Goal: Information Seeking & Learning: Learn about a topic

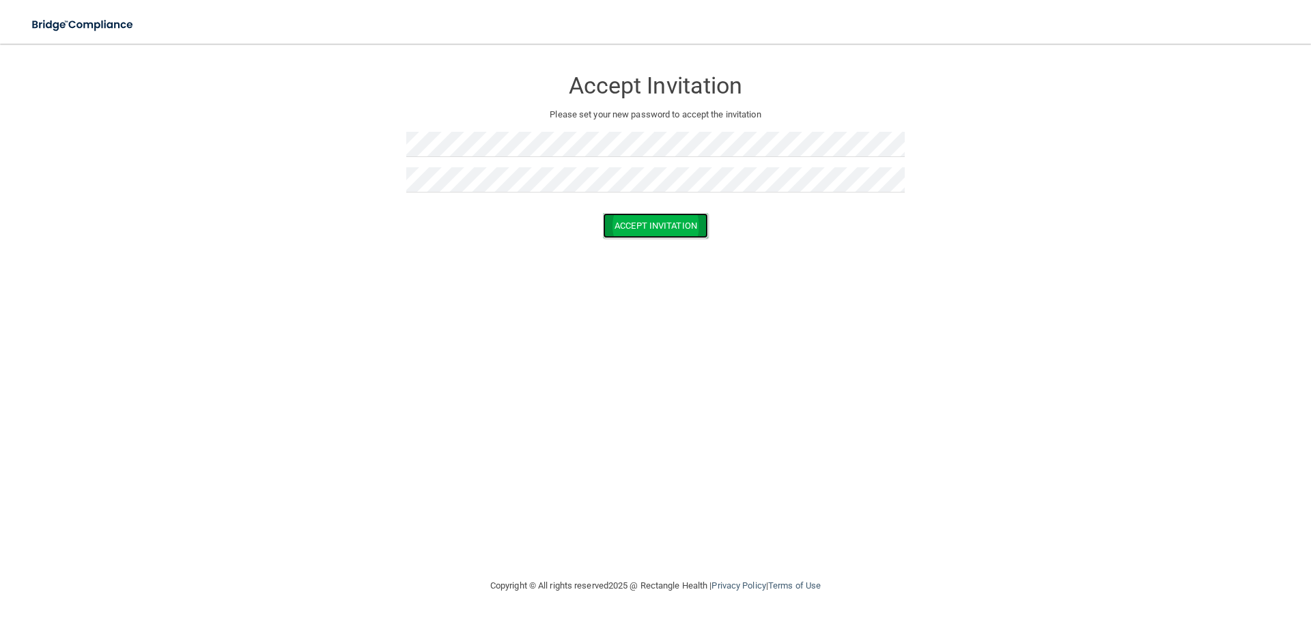
click at [647, 231] on button "Accept Invitation" at bounding box center [655, 225] width 105 height 25
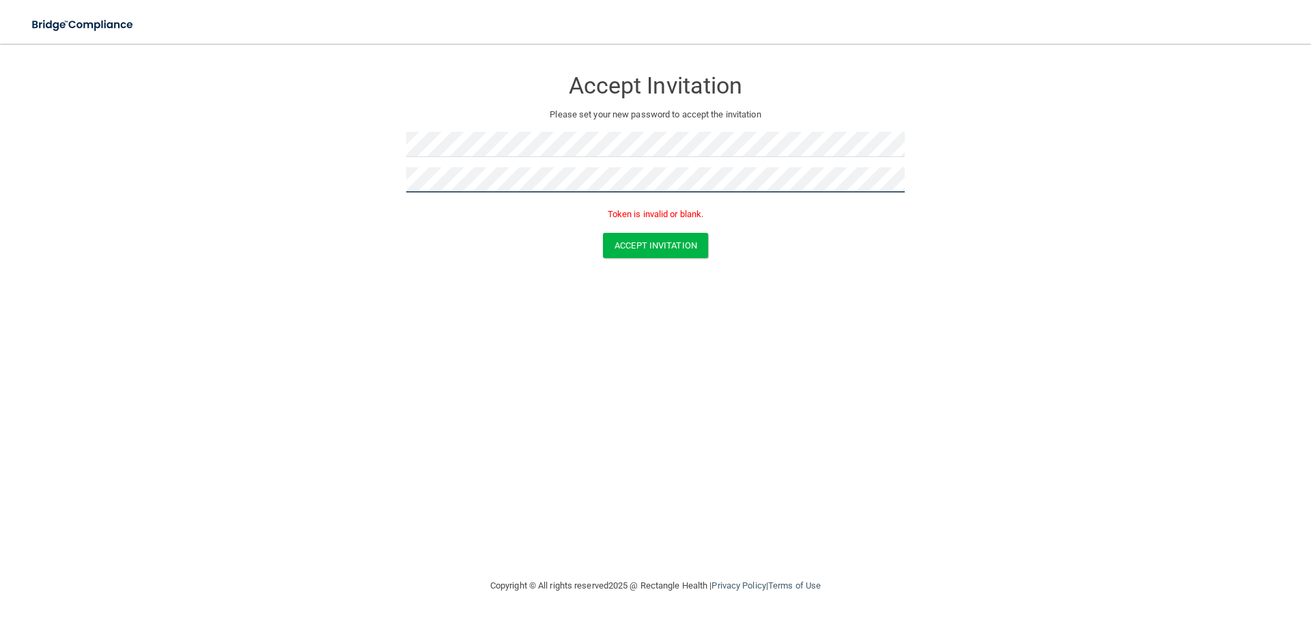
click at [262, 177] on form "Accept Invitation Please set your new password to accept the invitation Token i…" at bounding box center [655, 165] width 1257 height 217
click at [641, 242] on button "Accept Invitation" at bounding box center [655, 245] width 105 height 25
click at [417, 250] on div "Accept Invitation" at bounding box center [655, 245] width 1277 height 25
drag, startPoint x: 533, startPoint y: 292, endPoint x: 553, endPoint y: 199, distance: 95.0
click at [537, 290] on div "Accept Invitation Please set your new password to accept the invitation Token i…" at bounding box center [655, 310] width 1257 height 507
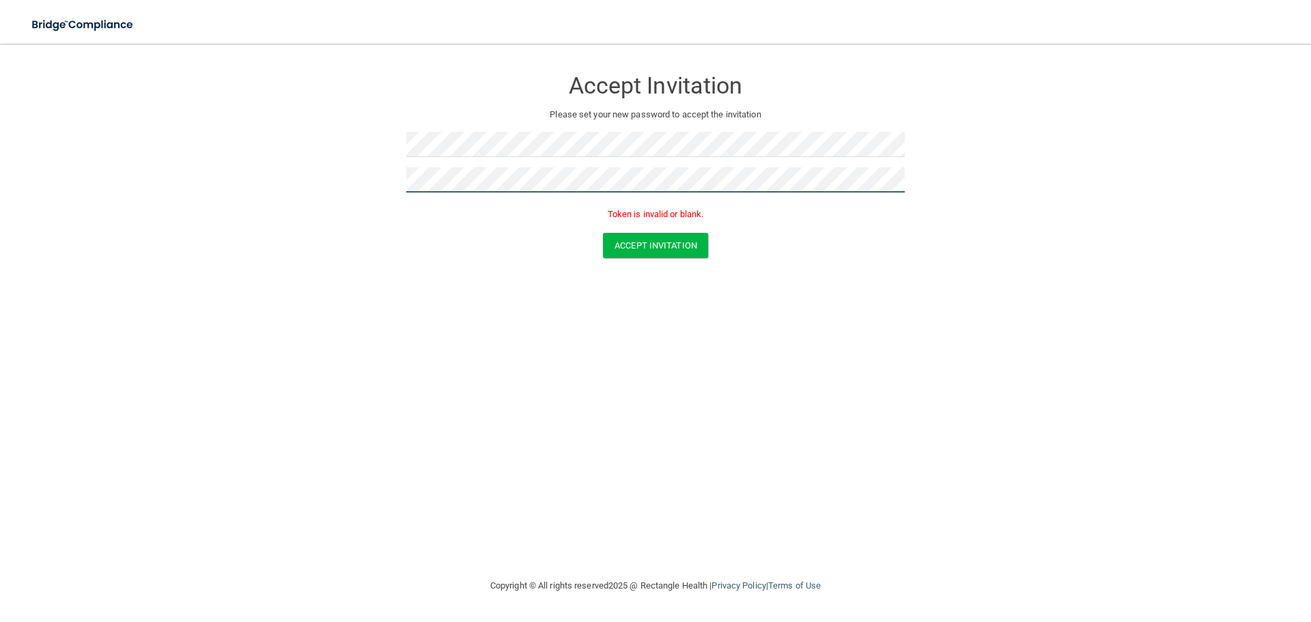
click at [290, 188] on form "Accept Invitation Please set your new password to accept the invitation Token i…" at bounding box center [655, 165] width 1257 height 217
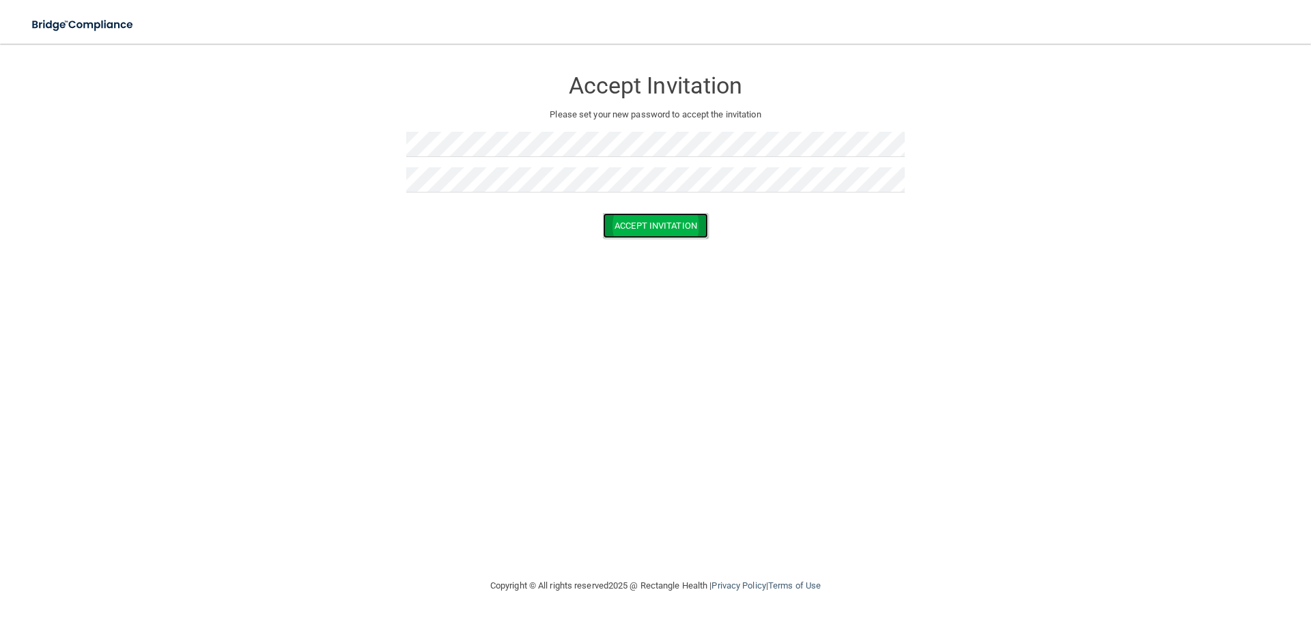
click at [664, 222] on button "Accept Invitation" at bounding box center [655, 225] width 105 height 25
click at [637, 246] on button "Accept Invitation" at bounding box center [655, 245] width 105 height 25
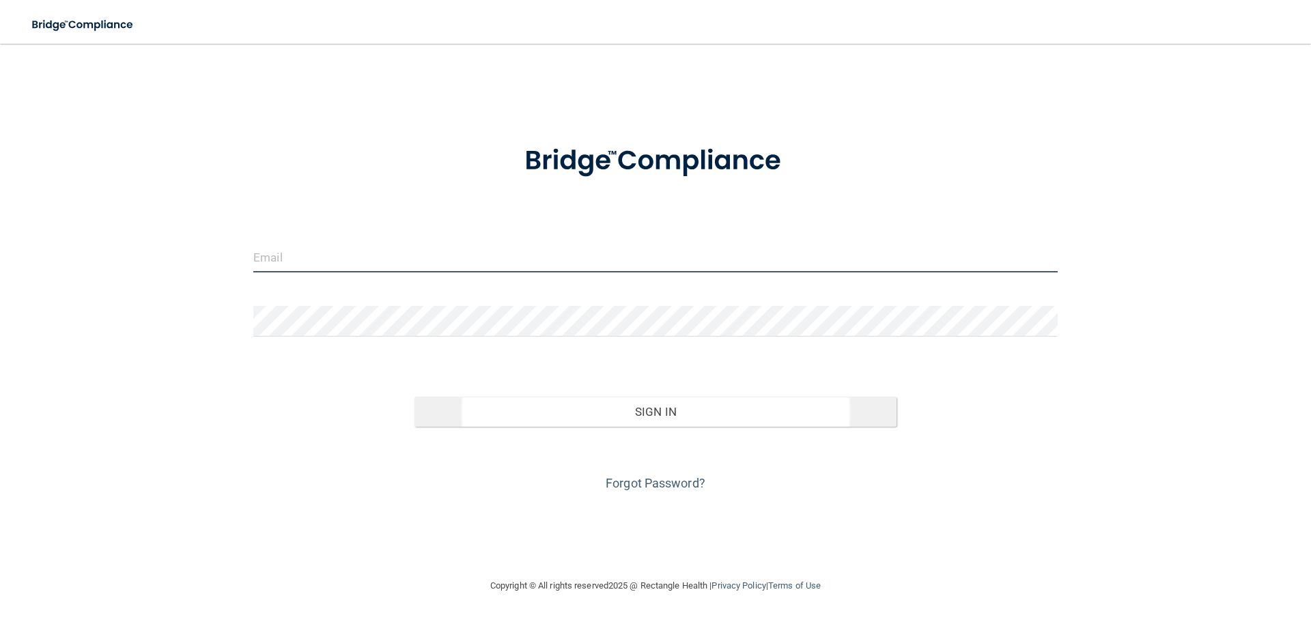
type input "[EMAIL_ADDRESS][DOMAIN_NAME]"
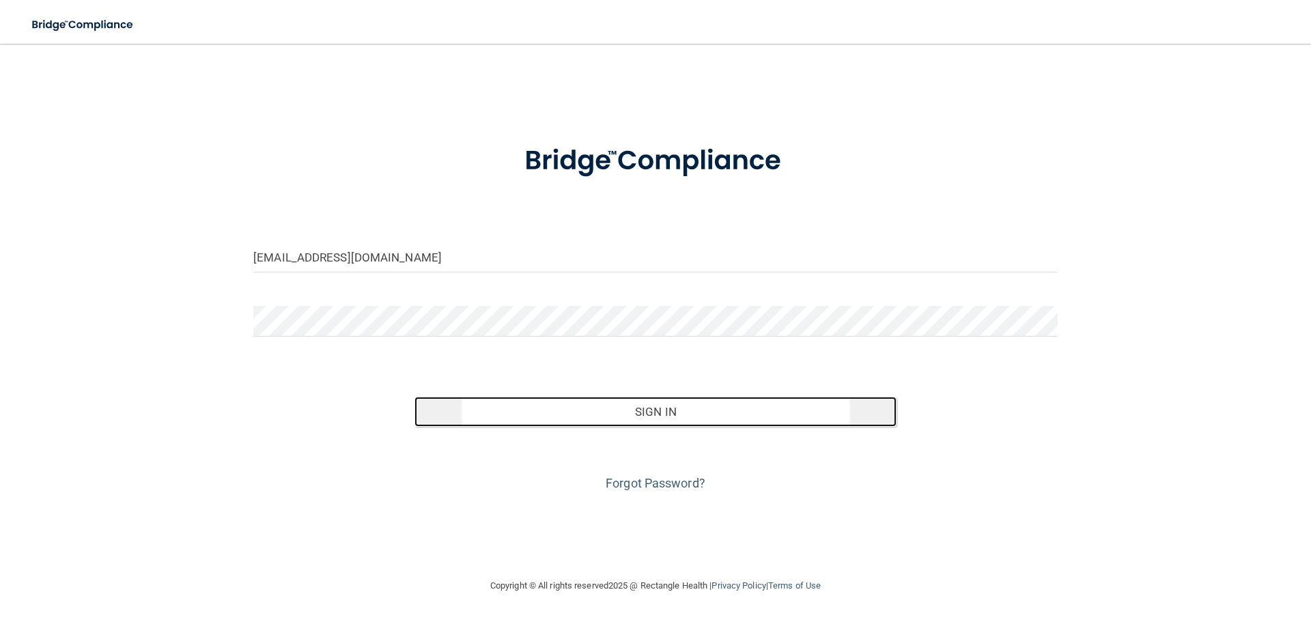
click at [657, 416] on button "Sign In" at bounding box center [656, 412] width 483 height 30
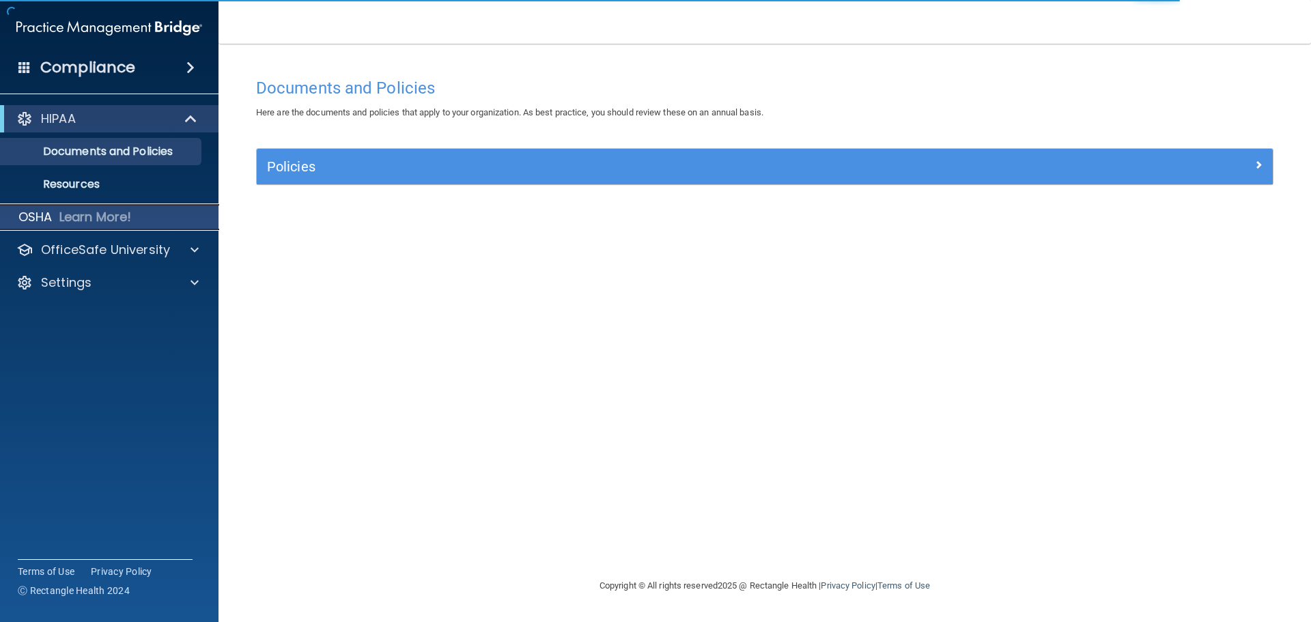
click at [94, 214] on p "Learn More!" at bounding box center [95, 217] width 72 height 16
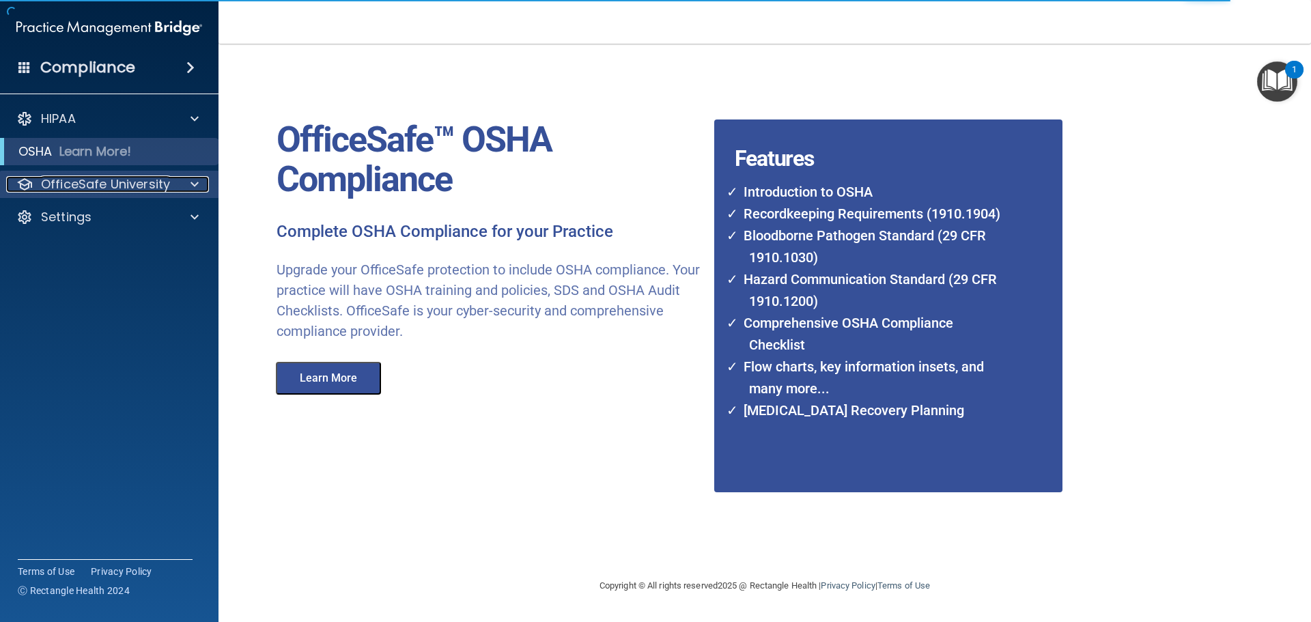
click at [99, 182] on p "OfficeSafe University" at bounding box center [105, 184] width 129 height 16
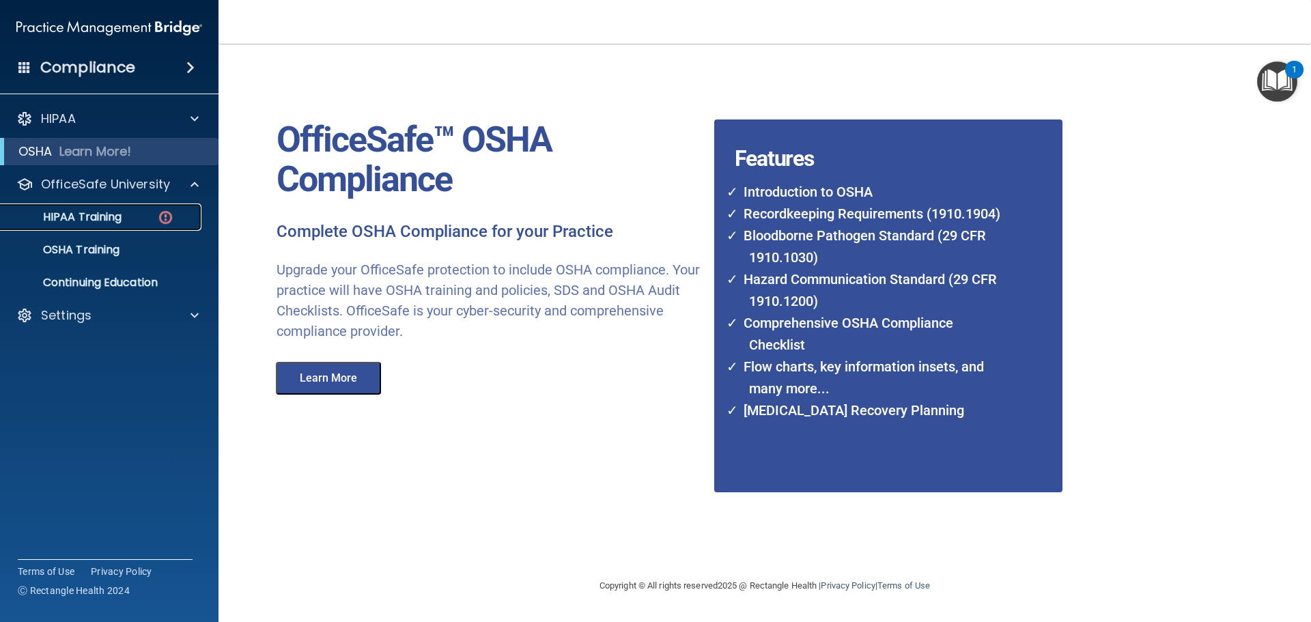
click at [101, 216] on p "HIPAA Training" at bounding box center [65, 217] width 113 height 14
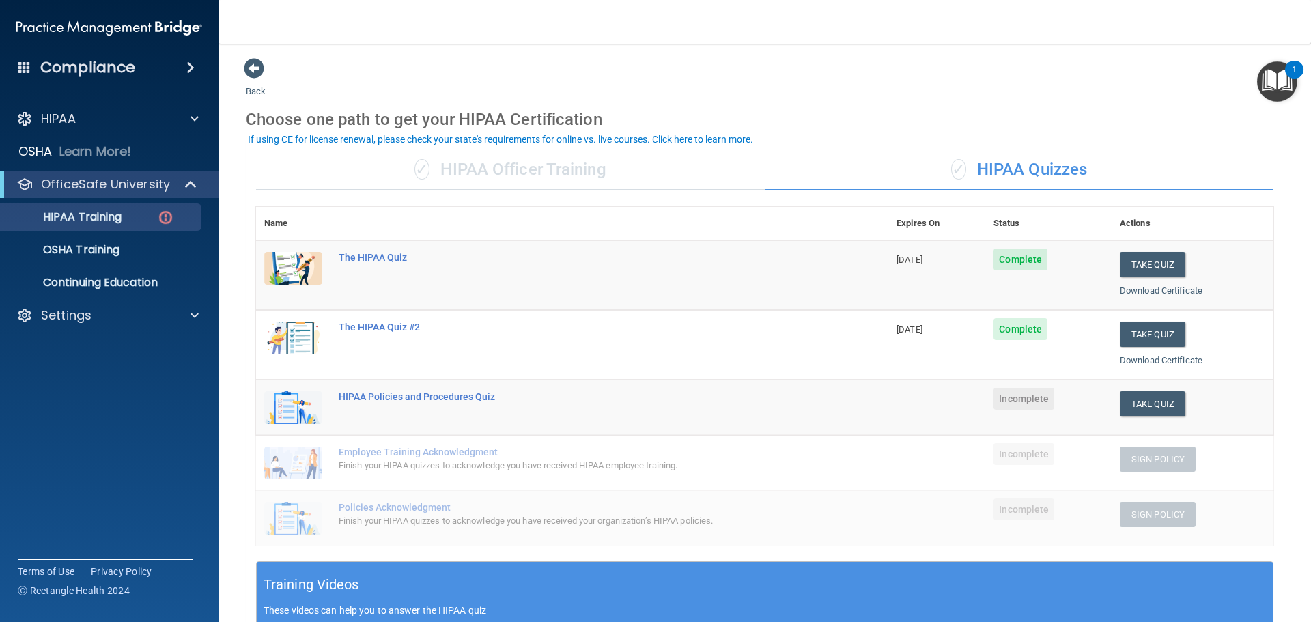
click at [408, 396] on div "HIPAA Policies and Procedures Quiz" at bounding box center [580, 396] width 482 height 11
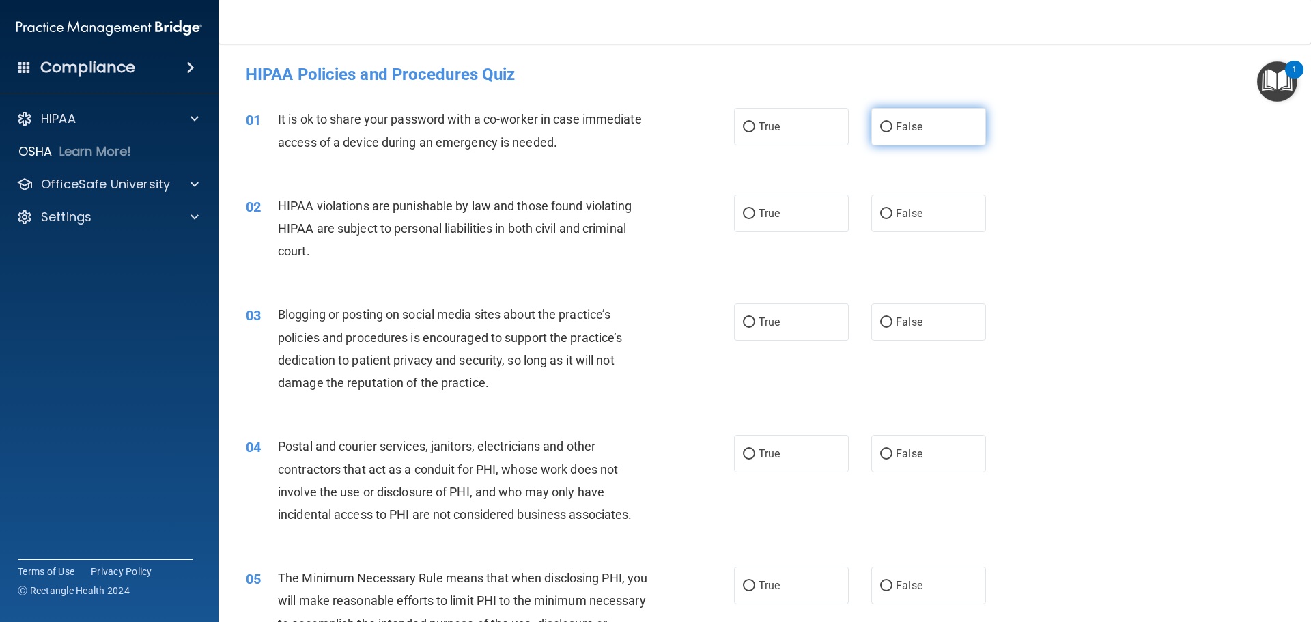
click at [881, 126] on input "False" at bounding box center [886, 127] width 12 height 10
radio input "true"
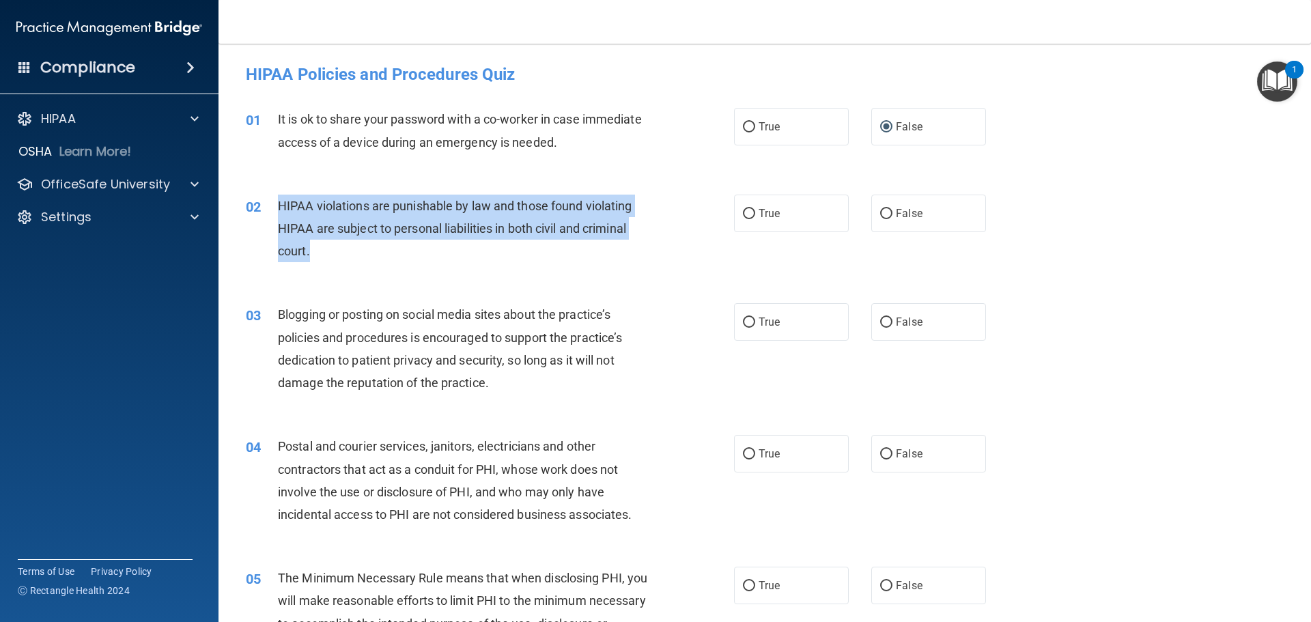
drag, startPoint x: 279, startPoint y: 204, endPoint x: 608, endPoint y: 257, distance: 333.5
click at [608, 257] on div "HIPAA violations are punishable by law and those found violating HIPAA are subj…" at bounding box center [469, 229] width 382 height 68
copy span "HIPAA violations are punishable by law and those found violating HIPAA are subj…"
click at [743, 214] on input "True" at bounding box center [749, 214] width 12 height 10
radio input "true"
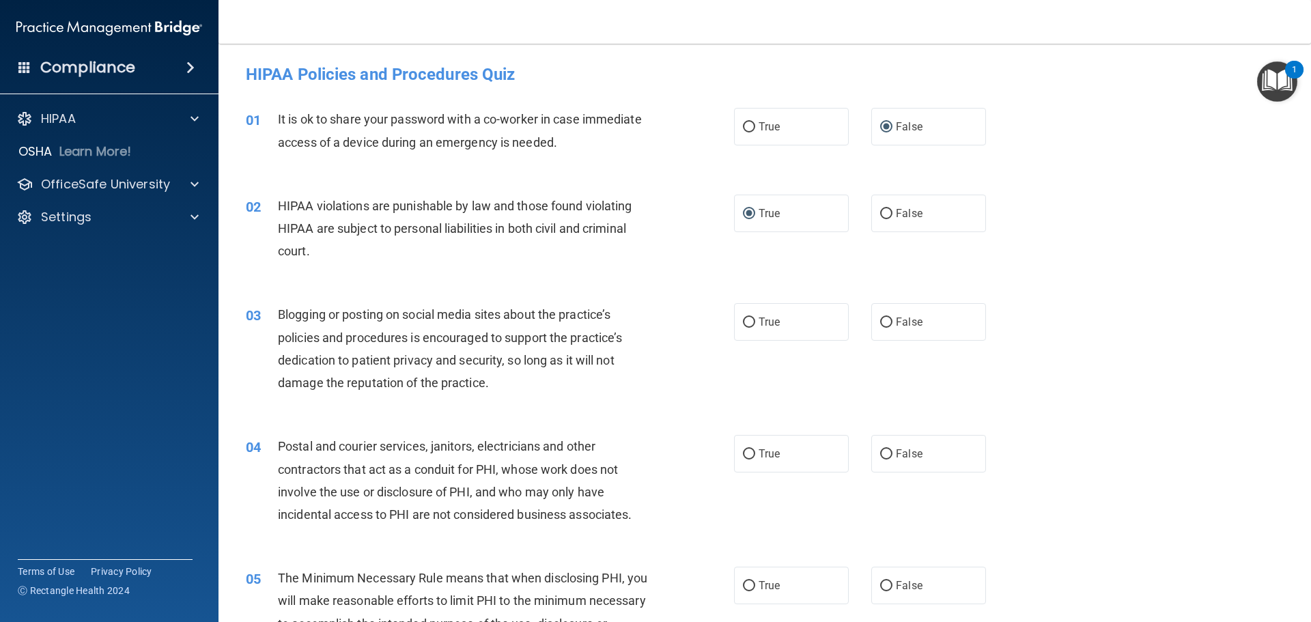
click at [368, 412] on div "03 Blogging or posting on social media sites about the practice’s policies and …" at bounding box center [765, 352] width 1059 height 132
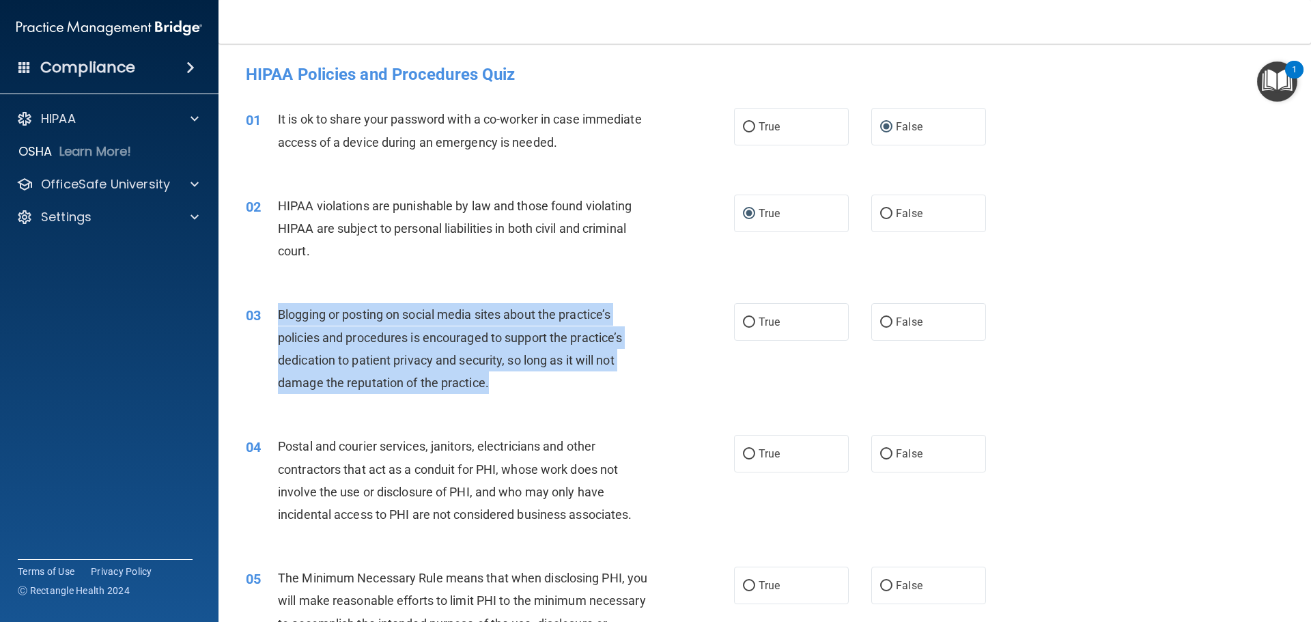
drag, startPoint x: 278, startPoint y: 311, endPoint x: 424, endPoint y: 375, distance: 159.4
click at [577, 389] on div "Blogging or posting on social media sites about the practice’s policies and pro…" at bounding box center [469, 348] width 382 height 91
copy span "Blogging or posting on social media sites about the practice’s policies and pro…"
click at [882, 320] on input "False" at bounding box center [886, 323] width 12 height 10
radio input "true"
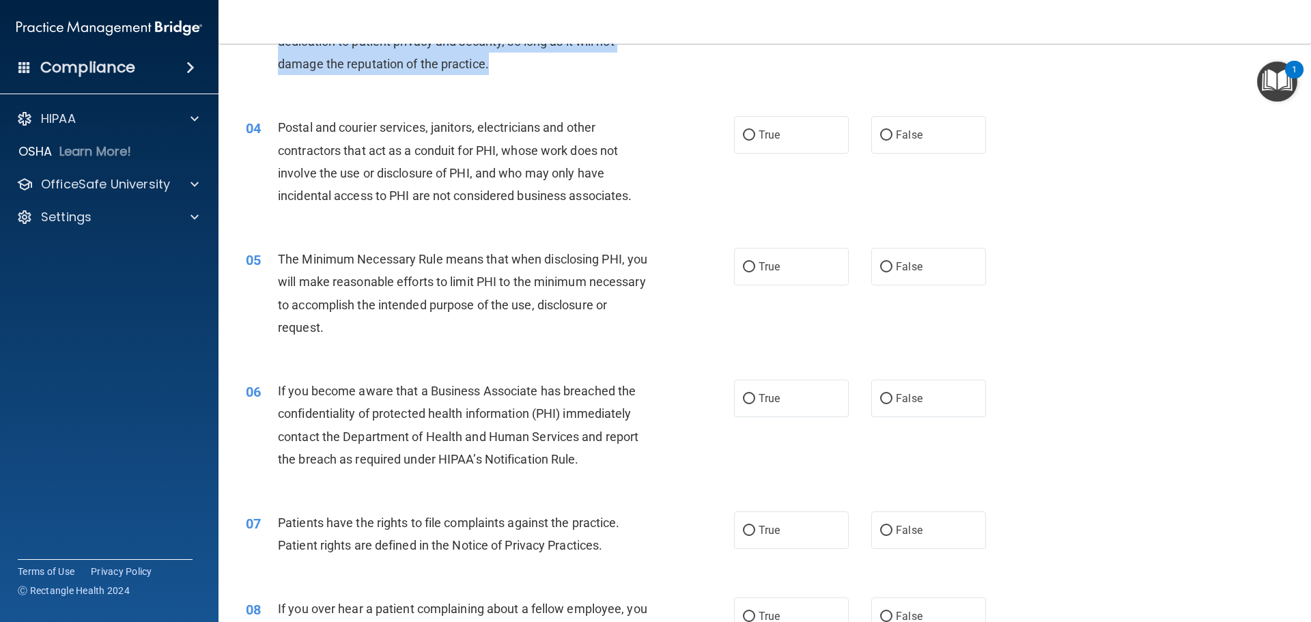
scroll to position [273, 0]
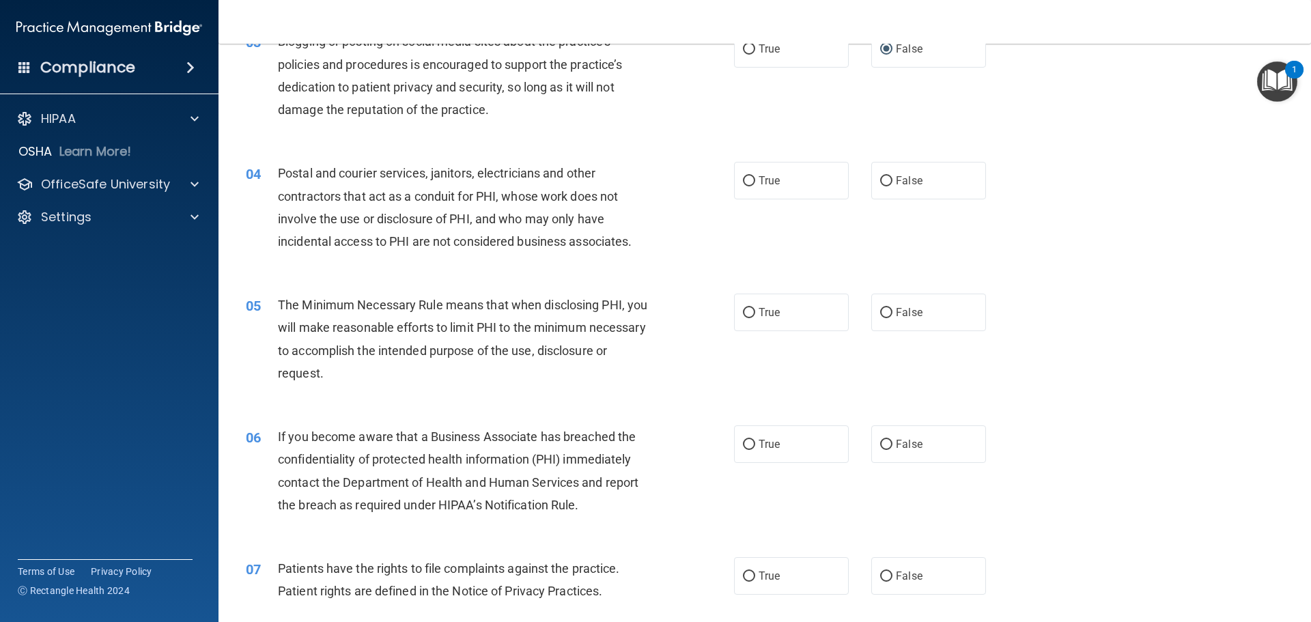
click at [567, 260] on div "04 Postal and courier services, janitors, electricians and other contractors th…" at bounding box center [765, 211] width 1059 height 132
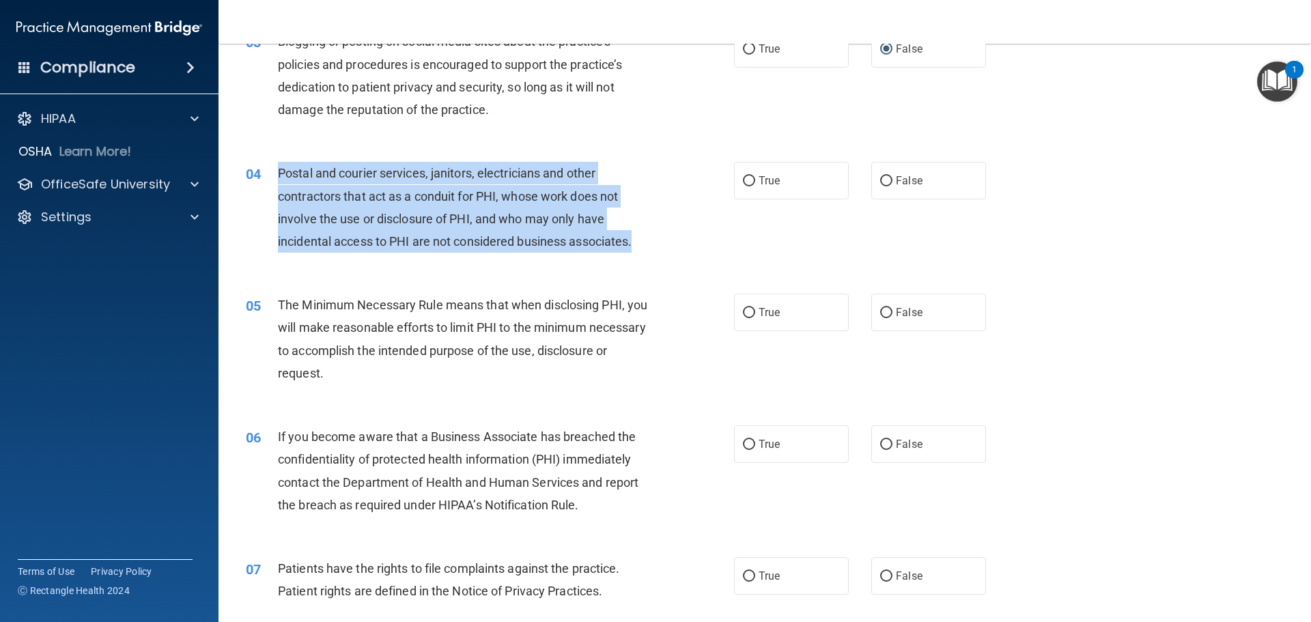
drag, startPoint x: 278, startPoint y: 172, endPoint x: 654, endPoint y: 250, distance: 383.6
click at [654, 250] on div "Postal and courier services, janitors, electricians and other contractors that …" at bounding box center [469, 207] width 382 height 91
copy span "Postal and courier services, janitors, electricians and other contractors that …"
click at [744, 181] on input "True" at bounding box center [749, 181] width 12 height 10
radio input "true"
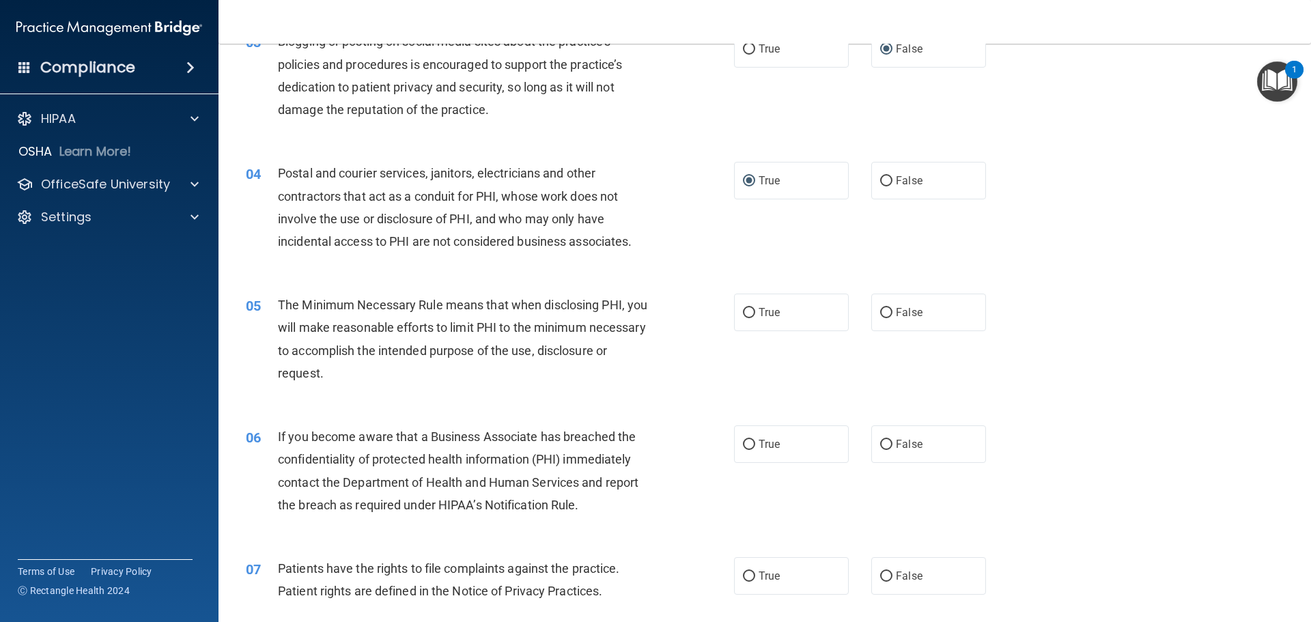
click at [391, 310] on span "The Minimum Necessary Rule means that when disclosing PHI, you will make reason…" at bounding box center [463, 339] width 370 height 83
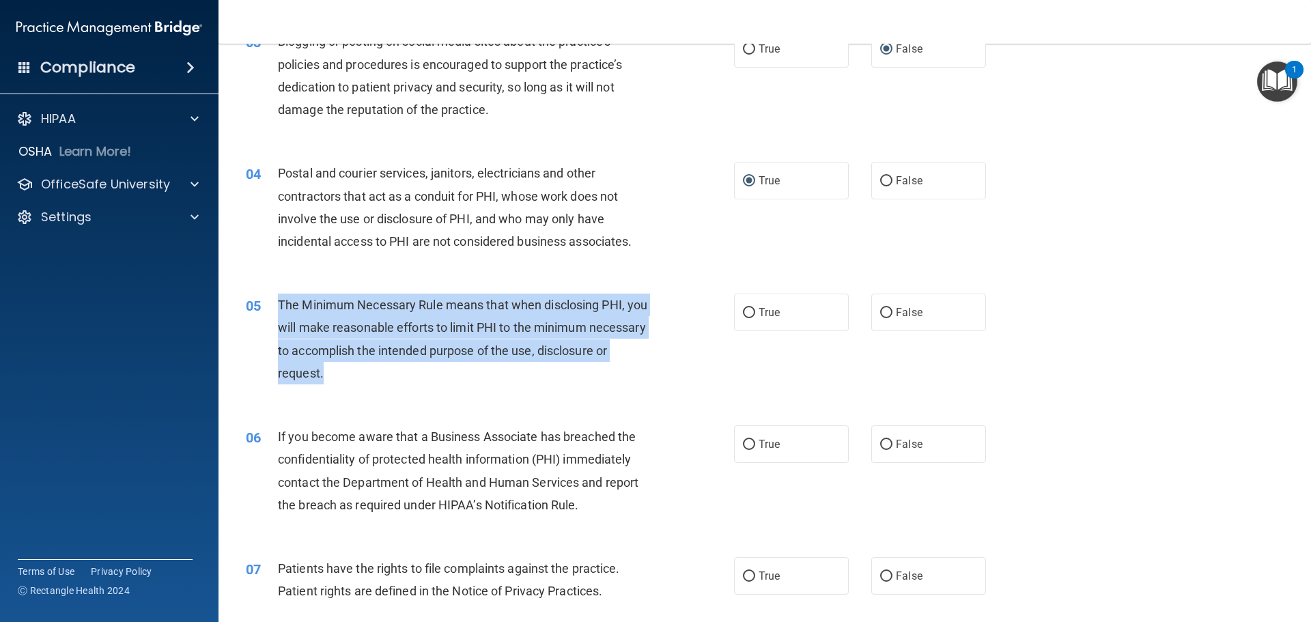
drag, startPoint x: 279, startPoint y: 303, endPoint x: 595, endPoint y: 378, distance: 324.2
click at [595, 378] on div "The Minimum Necessary Rule means that when disclosing PHI, you will make reason…" at bounding box center [469, 339] width 382 height 91
copy span "The Minimum Necessary Rule means that when disclosing PHI, you will make reason…"
click at [744, 314] on input "True" at bounding box center [749, 313] width 12 height 10
radio input "true"
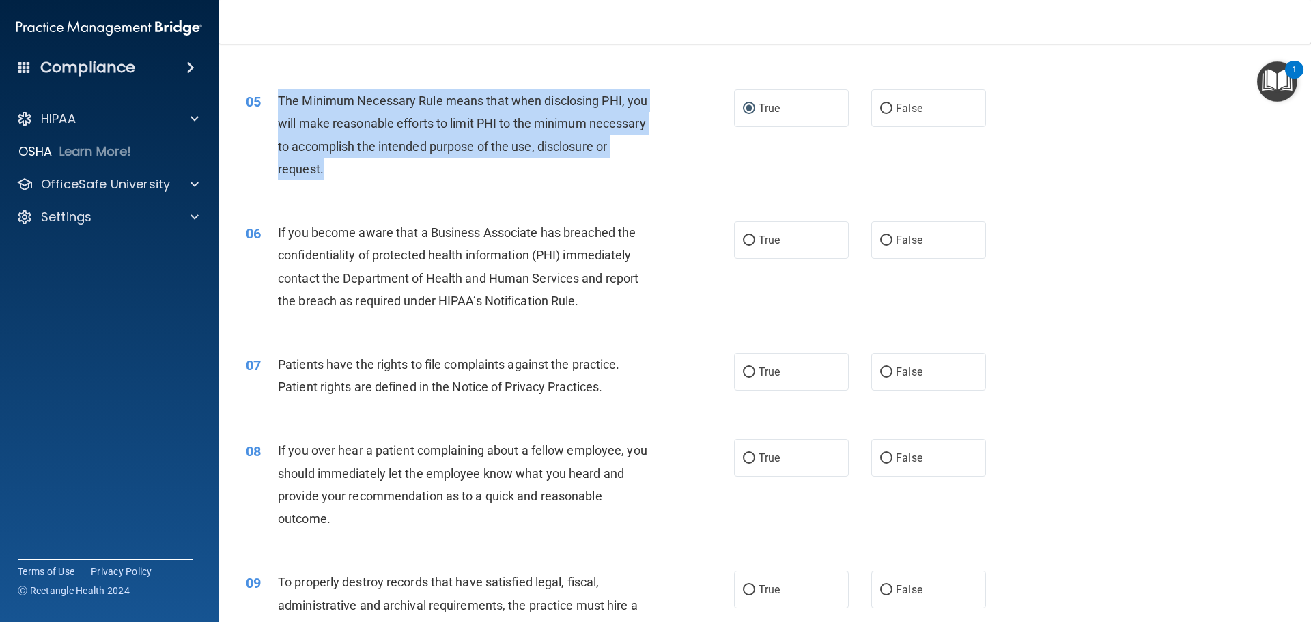
scroll to position [478, 0]
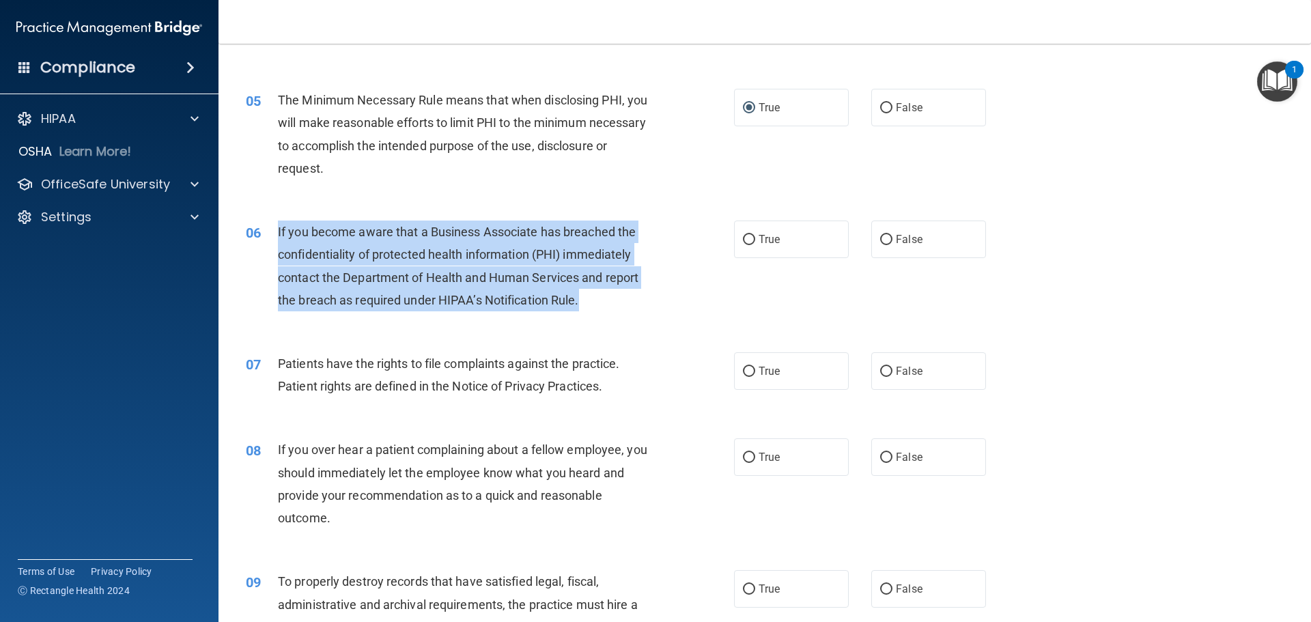
drag, startPoint x: 277, startPoint y: 230, endPoint x: 597, endPoint y: 303, distance: 327.9
click at [597, 303] on div "If you become aware that a Business Associate has breached the confidentiality …" at bounding box center [469, 266] width 382 height 91
copy span "If you become aware that a Business Associate has breached the confidentiality …"
drag, startPoint x: 880, startPoint y: 236, endPoint x: 858, endPoint y: 237, distance: 21.9
click at [880, 236] on input "False" at bounding box center [886, 240] width 12 height 10
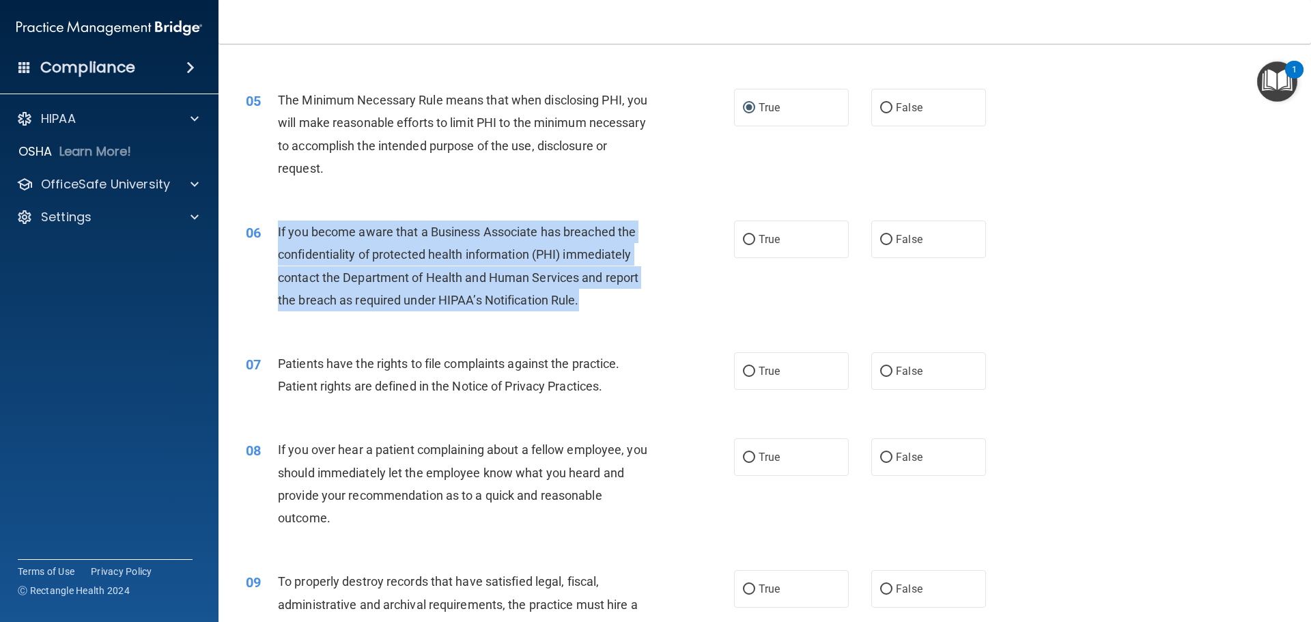
radio input "true"
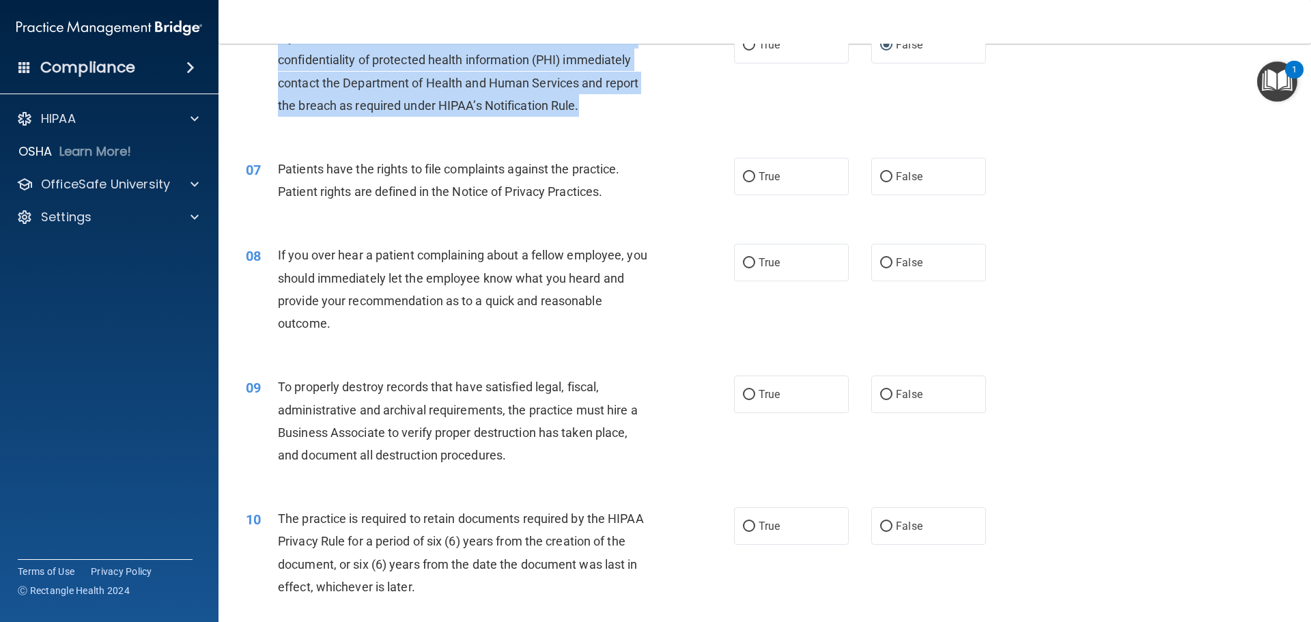
scroll to position [683, 0]
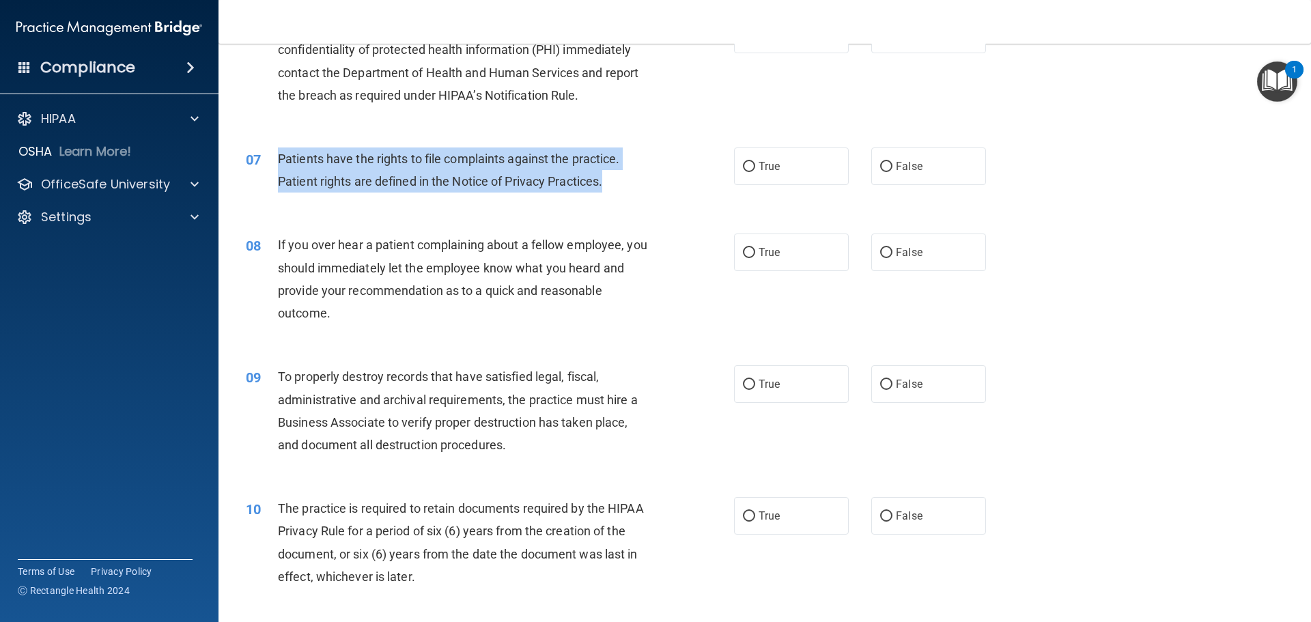
drag, startPoint x: 278, startPoint y: 158, endPoint x: 635, endPoint y: 188, distance: 357.7
click at [635, 188] on div "Patients have the rights to file complaints against the practice. Patient right…" at bounding box center [469, 170] width 382 height 45
copy span "Patients have the rights to file complaints against the practice. Patient right…"
click at [747, 165] on input "True" at bounding box center [749, 167] width 12 height 10
radio input "true"
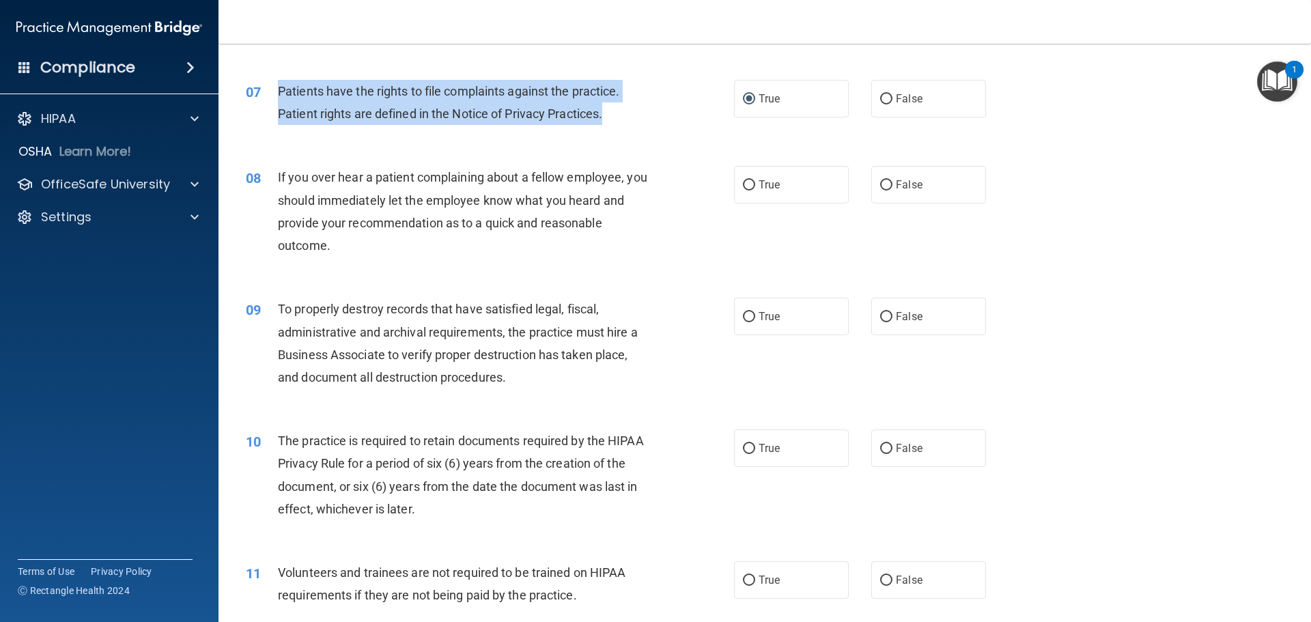
scroll to position [751, 0]
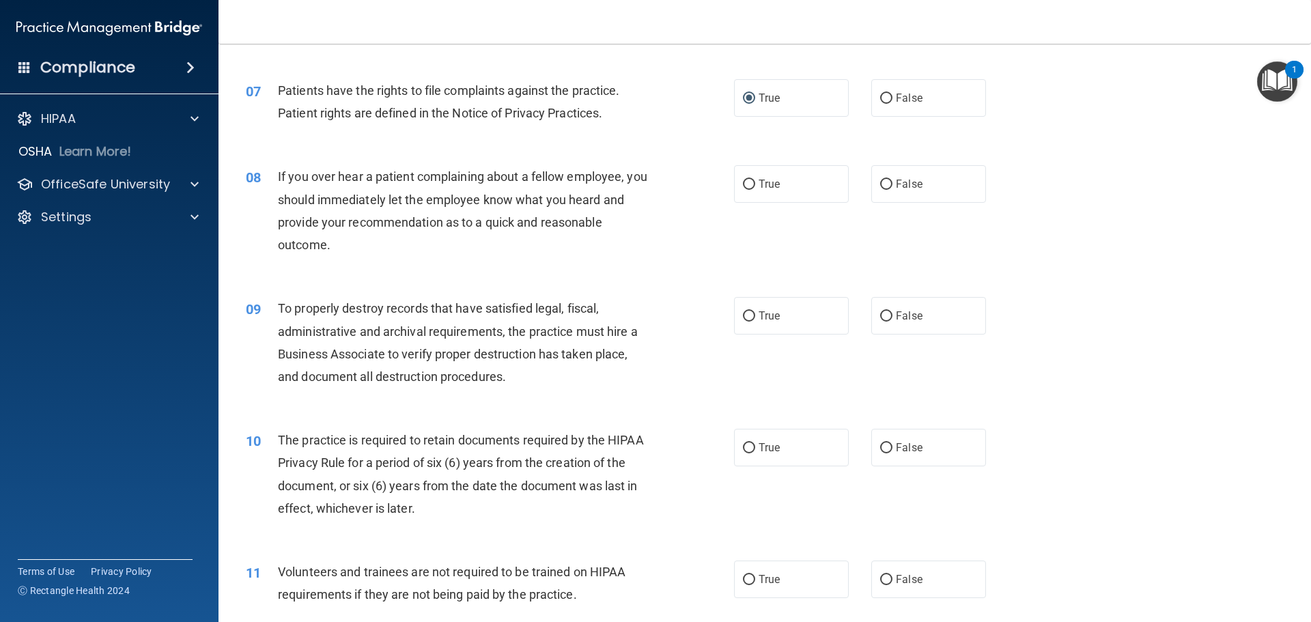
click at [278, 174] on span "If you over hear a patient complaining about a fellow employee, you should imme…" at bounding box center [463, 210] width 370 height 83
click at [880, 180] on input "False" at bounding box center [886, 185] width 12 height 10
radio input "true"
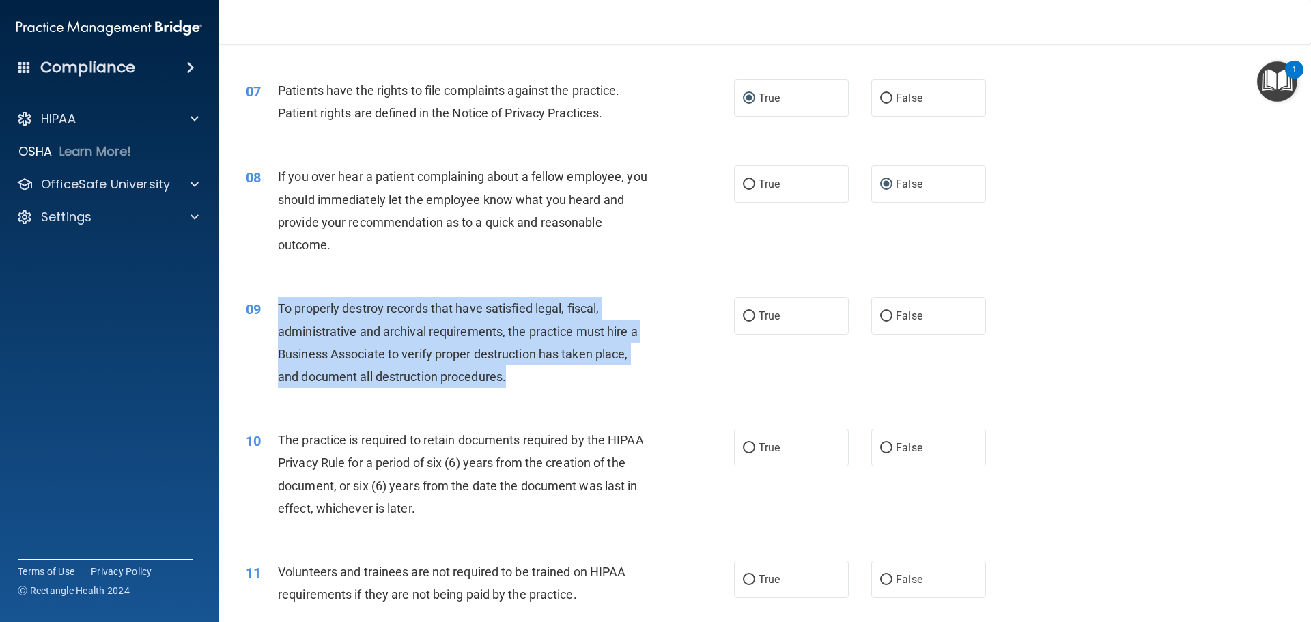
drag, startPoint x: 279, startPoint y: 305, endPoint x: 644, endPoint y: 382, distance: 372.8
click at [644, 382] on div "To properly destroy records that have satisfied legal, fiscal, administrative a…" at bounding box center [469, 342] width 382 height 91
copy span "To properly destroy records that have satisfied legal, fiscal, administrative a…"
click at [880, 318] on input "False" at bounding box center [886, 316] width 12 height 10
radio input "true"
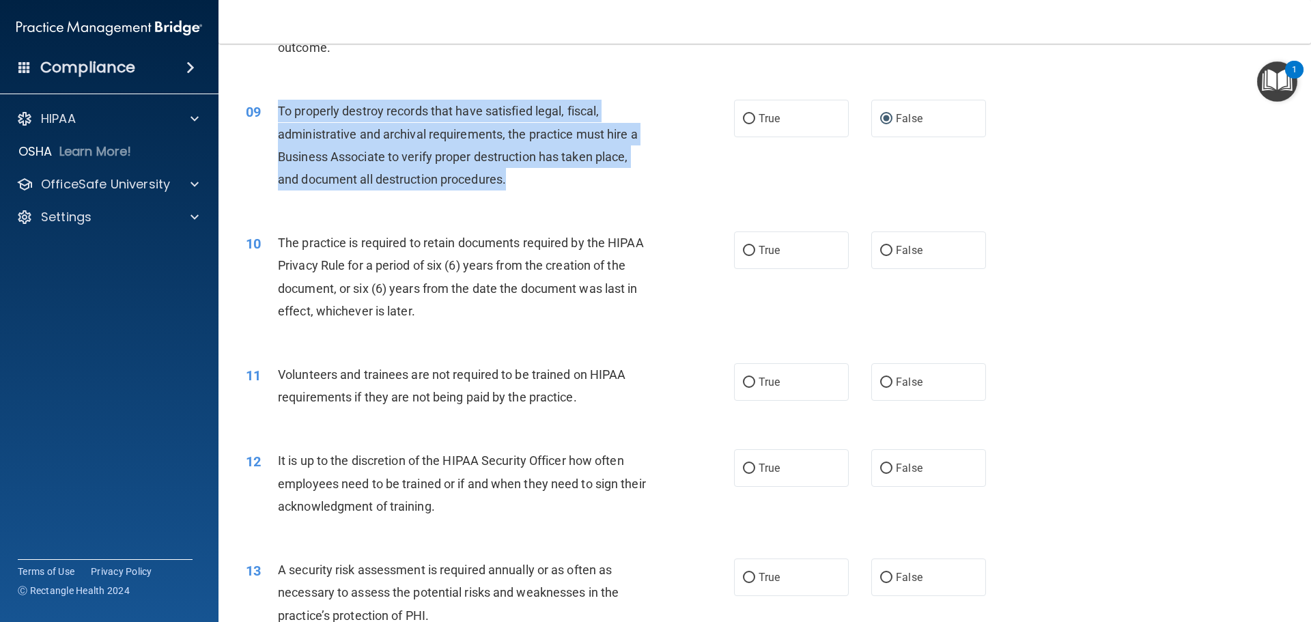
scroll to position [956, 0]
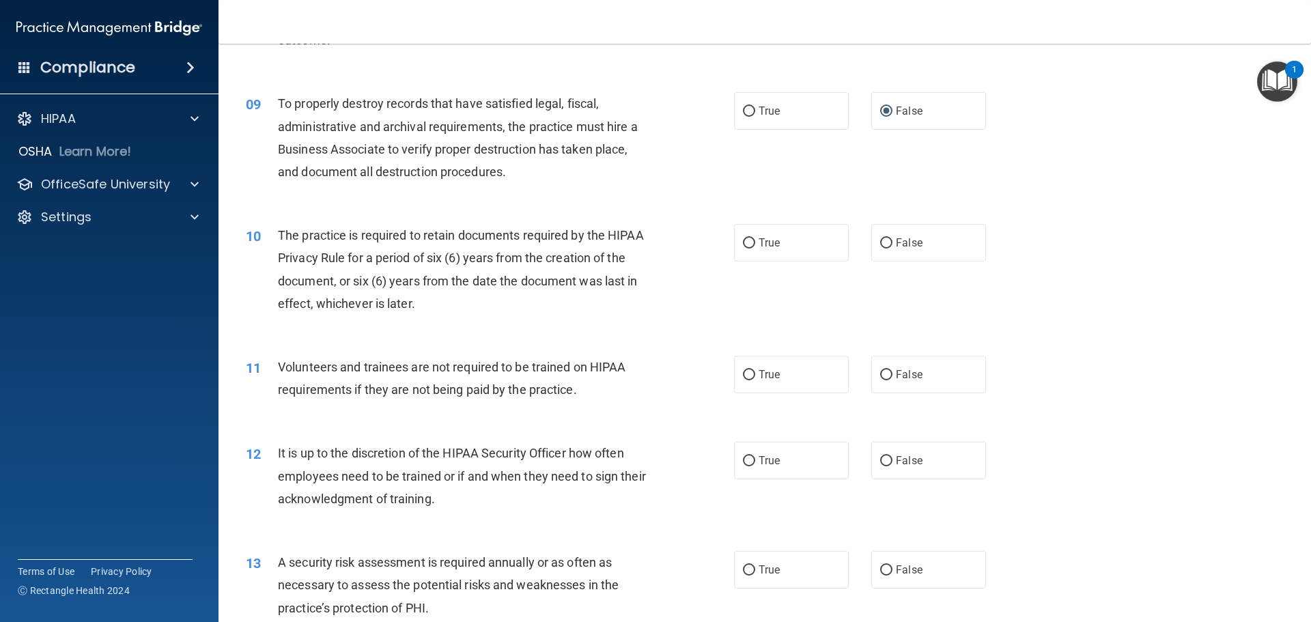
click at [367, 334] on div "10 The practice is required to retain documents required by the HIPAA Privacy R…" at bounding box center [765, 273] width 1059 height 132
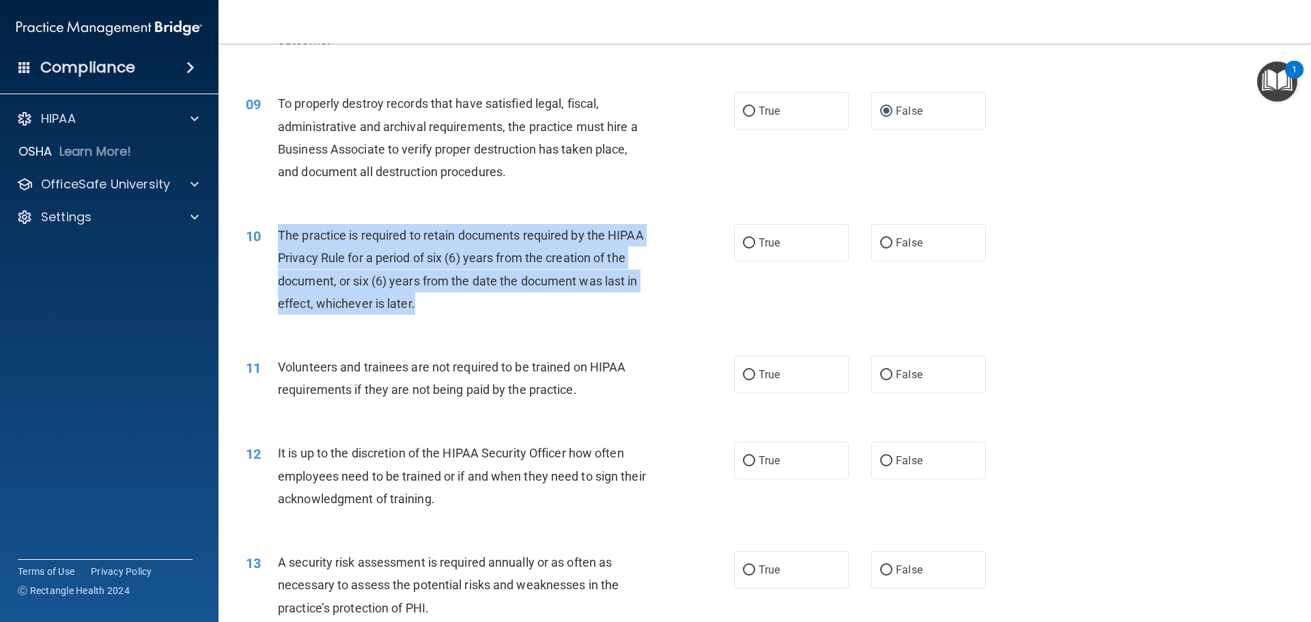
drag, startPoint x: 279, startPoint y: 233, endPoint x: 654, endPoint y: 296, distance: 380.9
click at [654, 296] on div "The practice is required to retain documents required by the HIPAA Privacy Rule…" at bounding box center [469, 269] width 382 height 91
copy span "The practice is required to retain documents required by the HIPAA Privacy Rule…"
click at [745, 242] on input "True" at bounding box center [749, 243] width 12 height 10
radio input "true"
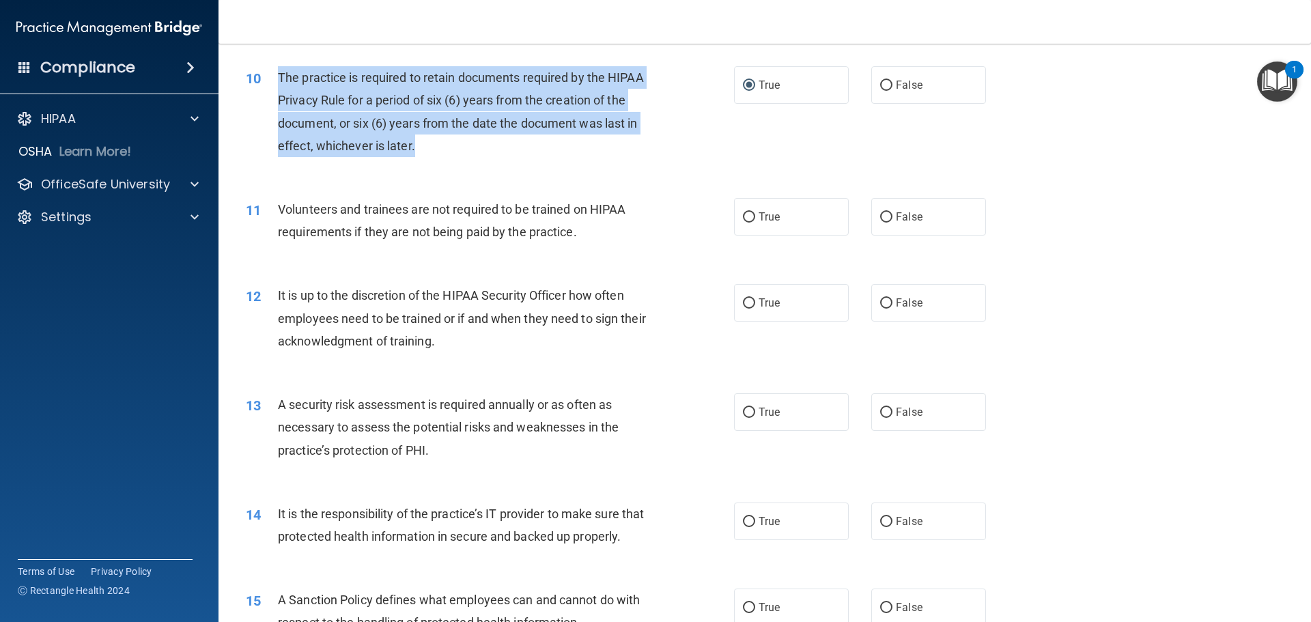
scroll to position [1161, 0]
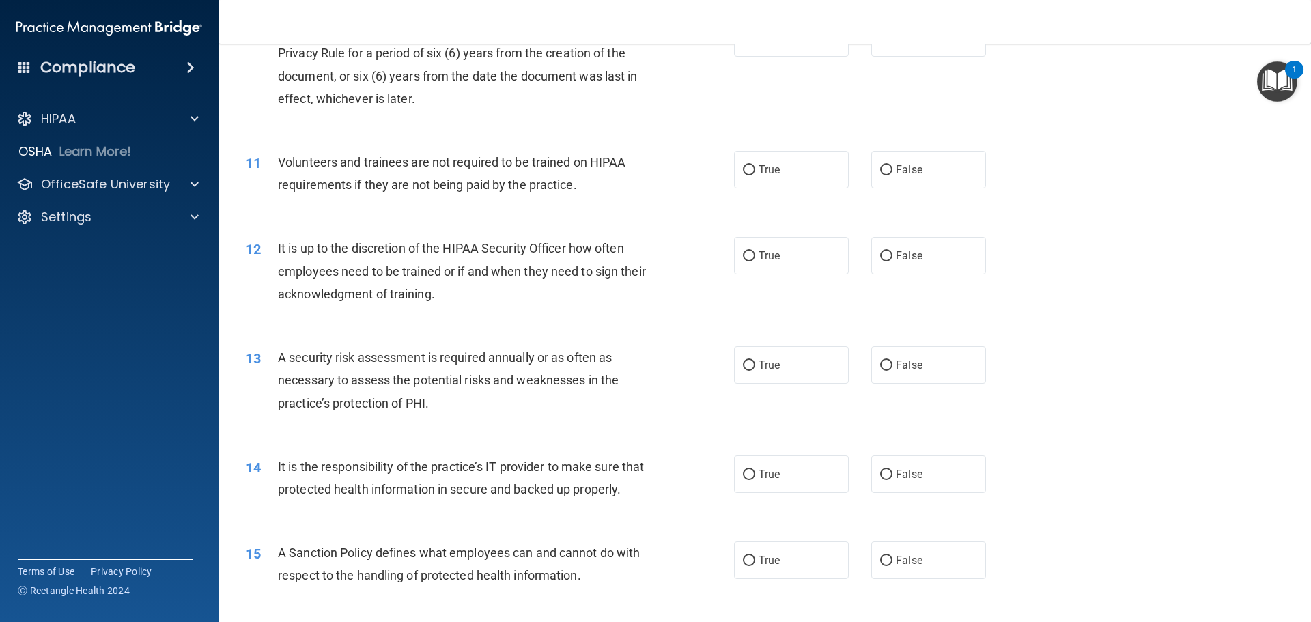
click at [318, 182] on span "Volunteers and trainees are not required to be trained on HIPAA requirements if…" at bounding box center [452, 173] width 348 height 37
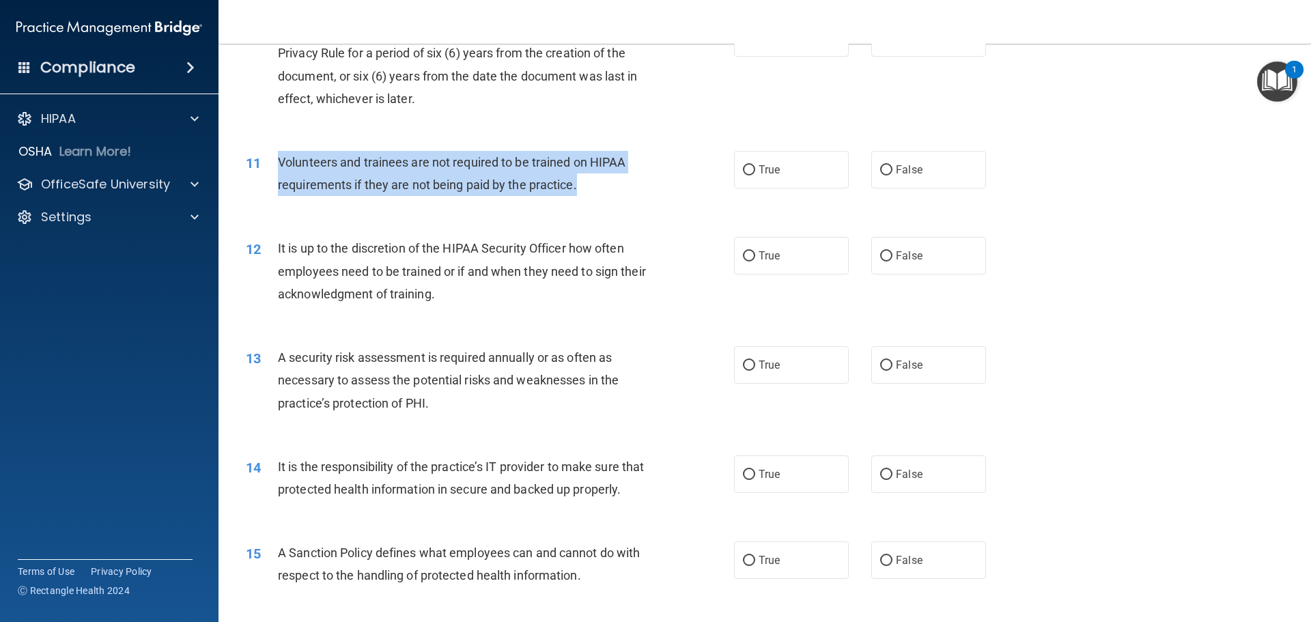
drag, startPoint x: 279, startPoint y: 160, endPoint x: 607, endPoint y: 182, distance: 328.6
click at [607, 182] on div "Volunteers and trainees are not required to be trained on HIPAA requirements if…" at bounding box center [469, 173] width 382 height 45
copy span "Volunteers and trainees are not required to be trained on HIPAA requirements if…"
click at [880, 168] on input "False" at bounding box center [886, 170] width 12 height 10
radio input "true"
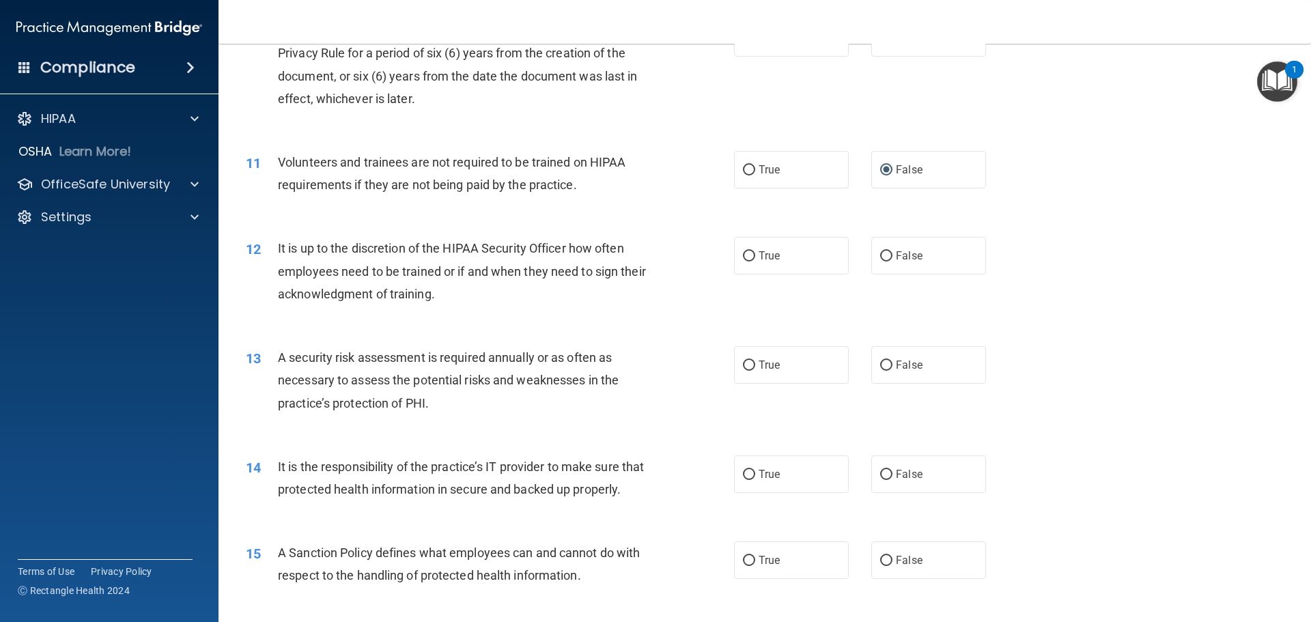
click at [547, 333] on div "13 A security risk assessment is required annually or as often as necessary to …" at bounding box center [765, 383] width 1059 height 109
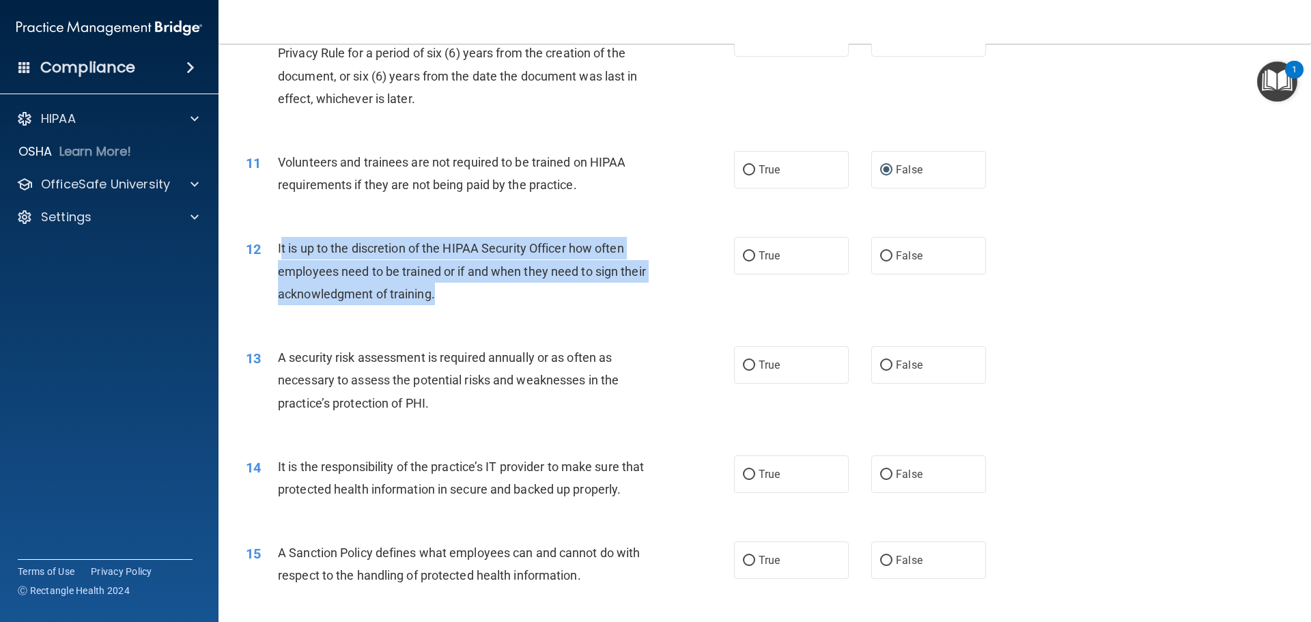
drag, startPoint x: 279, startPoint y: 245, endPoint x: 553, endPoint y: 289, distance: 277.4
click at [553, 289] on div "It is up to the discretion of the HIPAA Security Officer how often employees ne…" at bounding box center [469, 271] width 382 height 68
drag, startPoint x: 276, startPoint y: 234, endPoint x: 537, endPoint y: 299, distance: 268.9
click at [537, 299] on div "12 It is up to the discretion of the HIPAA Security Officer how often employees…" at bounding box center [765, 274] width 1059 height 109
click at [411, 285] on div "It is up to the discretion of the HIPAA Security Officer how often employees ne…" at bounding box center [469, 271] width 382 height 68
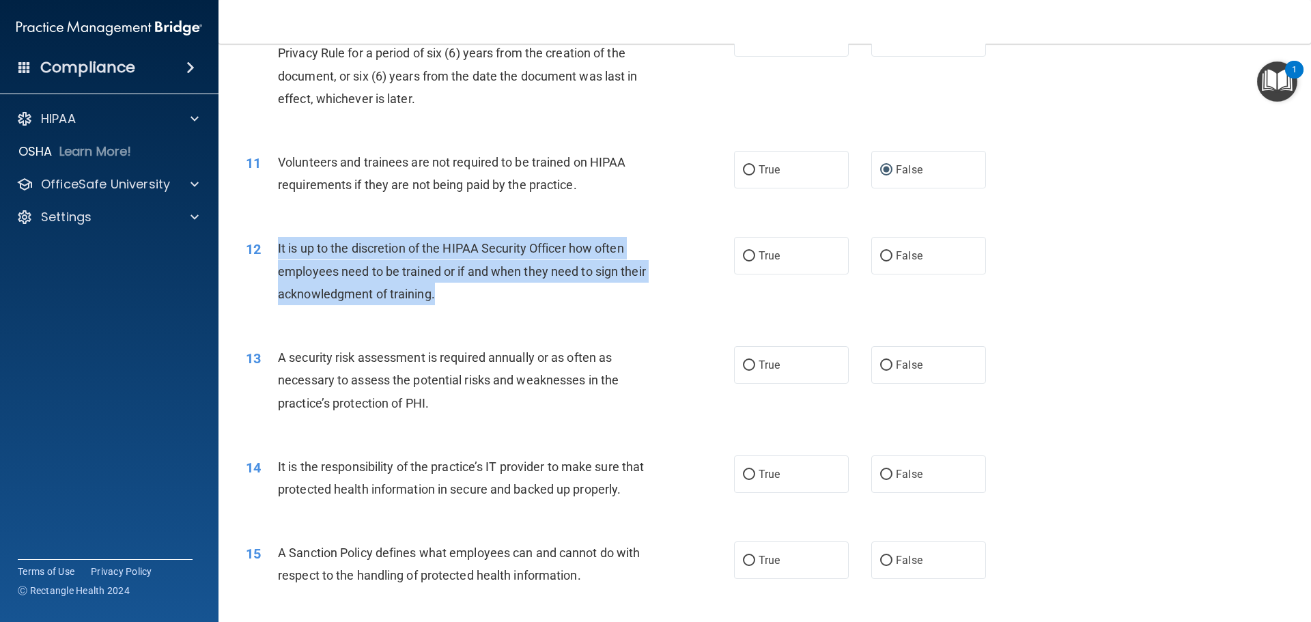
drag, startPoint x: 278, startPoint y: 246, endPoint x: 527, endPoint y: 297, distance: 253.8
click at [527, 297] on div "It is up to the discretion of the HIPAA Security Officer how often employees ne…" at bounding box center [469, 271] width 382 height 68
copy span "It is up to the discretion of the HIPAA Security Officer how often employees ne…"
click at [747, 256] on input "True" at bounding box center [749, 256] width 12 height 10
radio input "true"
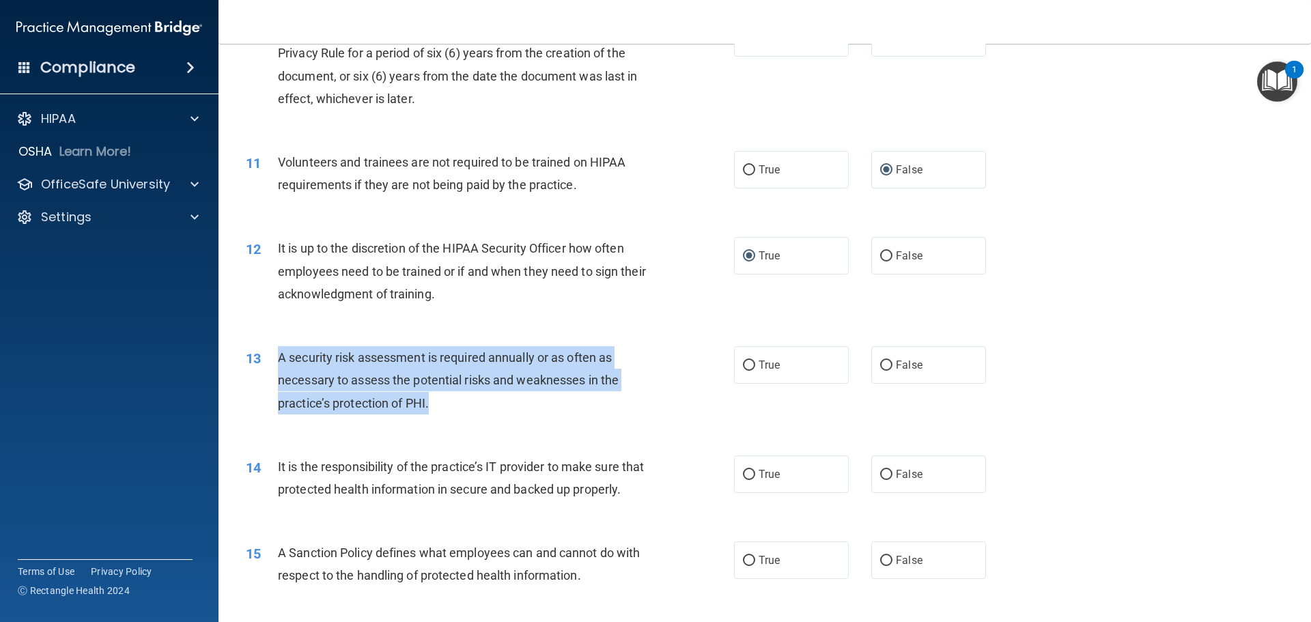
drag, startPoint x: 277, startPoint y: 356, endPoint x: 632, endPoint y: 411, distance: 358.8
click at [632, 411] on div "A security risk assessment is required annually or as often as necessary to ass…" at bounding box center [469, 380] width 382 height 68
drag, startPoint x: 745, startPoint y: 364, endPoint x: 626, endPoint y: 345, distance: 120.4
click at [744, 364] on input "True" at bounding box center [749, 366] width 12 height 10
radio input "true"
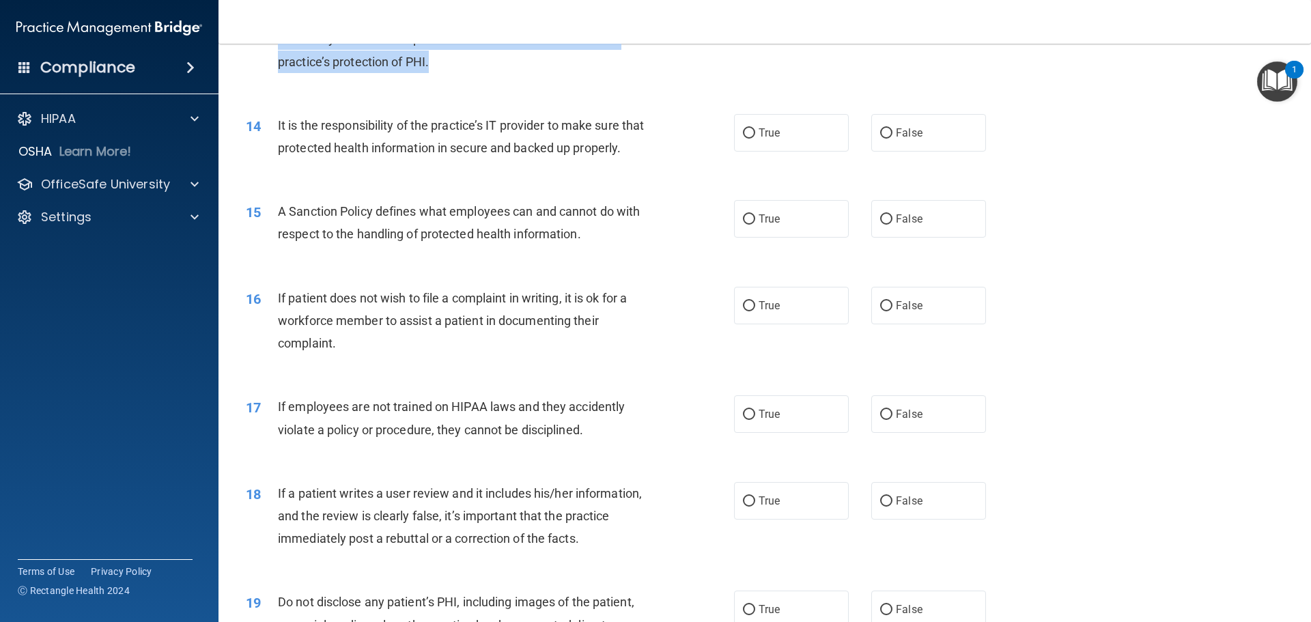
scroll to position [1229, 0]
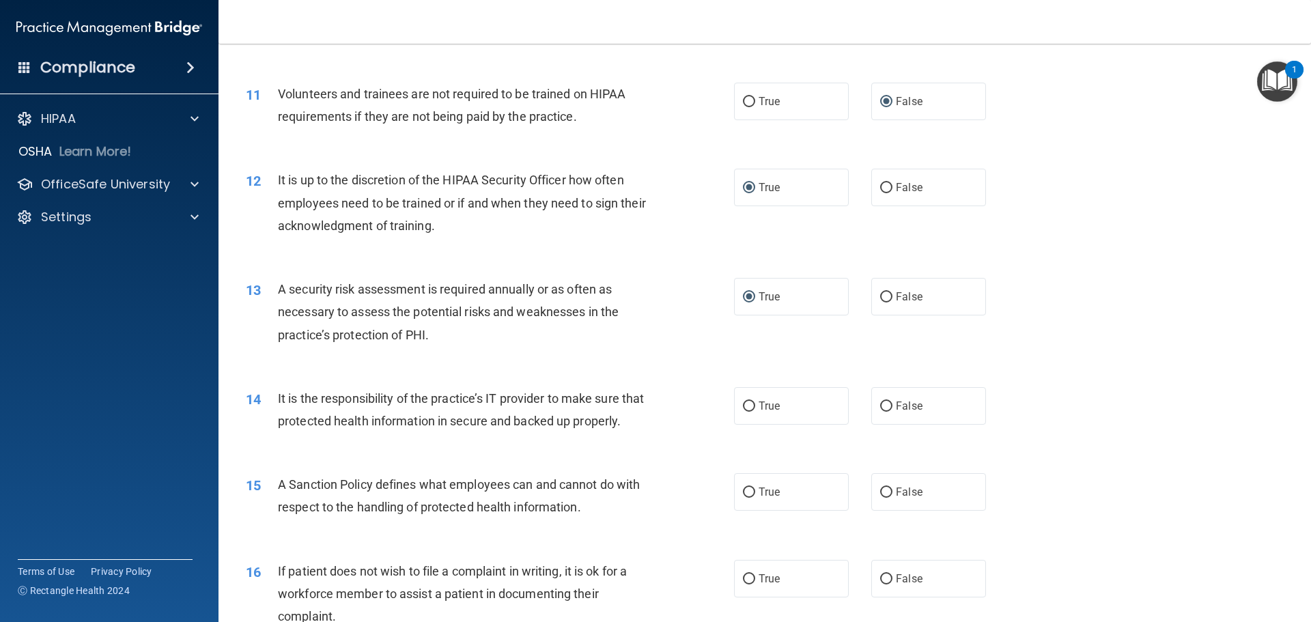
click at [331, 389] on div "It is the responsibility of the practice’s IT provider to make sure that protec…" at bounding box center [469, 409] width 382 height 45
drag, startPoint x: 278, startPoint y: 398, endPoint x: 524, endPoint y: 464, distance: 254.7
click at [524, 456] on div "14 It is the responsibility of the practice’s IT provider to make sure that pro…" at bounding box center [765, 413] width 1059 height 86
click at [305, 388] on div "It is the responsibility of the practice’s IT provider to make sure that protec…" at bounding box center [469, 409] width 382 height 45
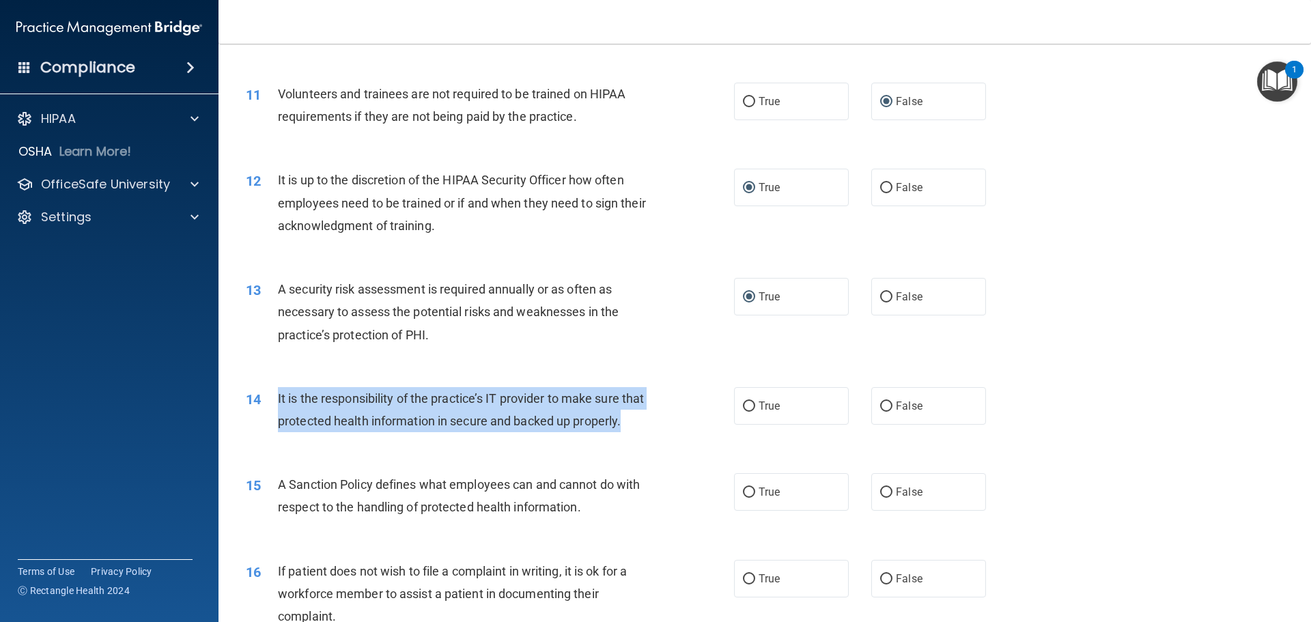
drag, startPoint x: 278, startPoint y: 395, endPoint x: 450, endPoint y: 445, distance: 179.0
click at [450, 432] on div "It is the responsibility of the practice’s IT provider to make sure that protec…" at bounding box center [469, 409] width 382 height 45
click at [743, 405] on input "True" at bounding box center [749, 407] width 12 height 10
radio input "true"
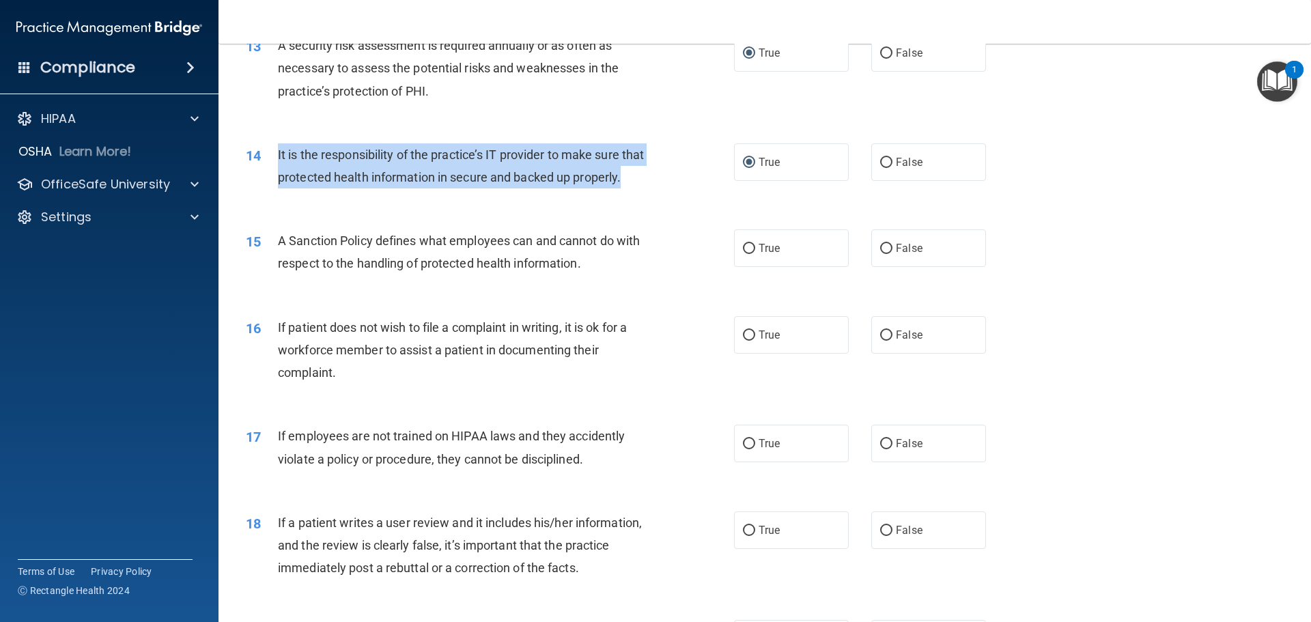
scroll to position [1503, 0]
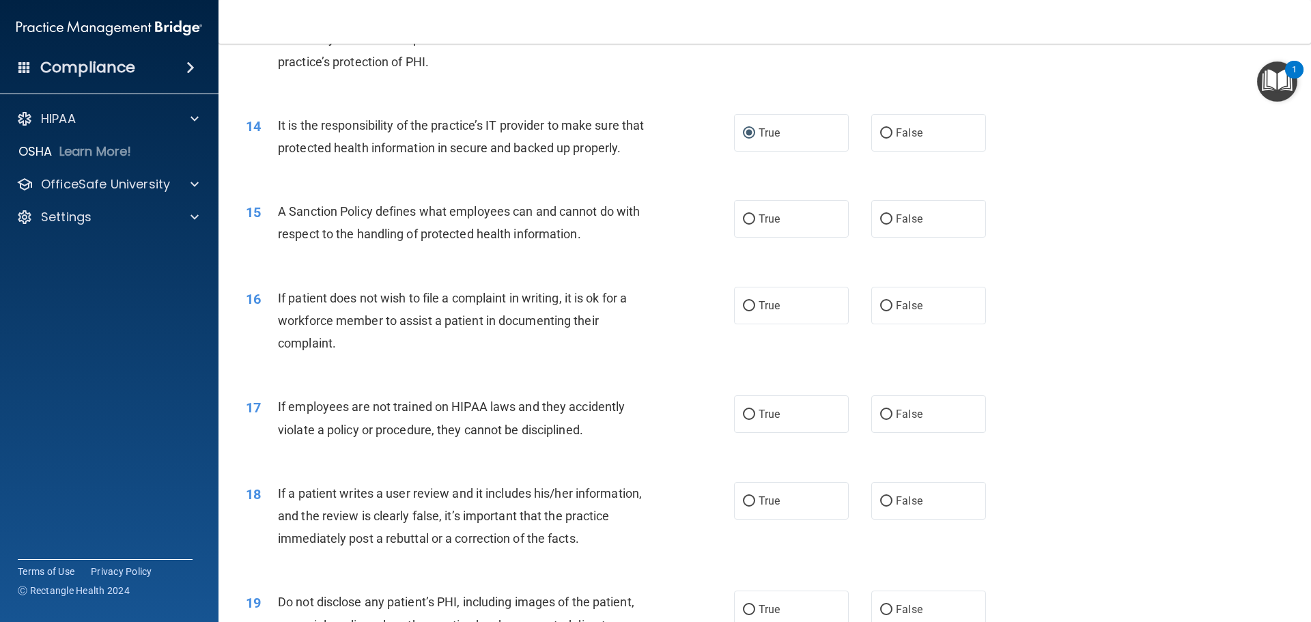
click at [307, 206] on div "15 A Sanction Policy defines what employees can and cannot do with respect to t…" at bounding box center [765, 226] width 1059 height 86
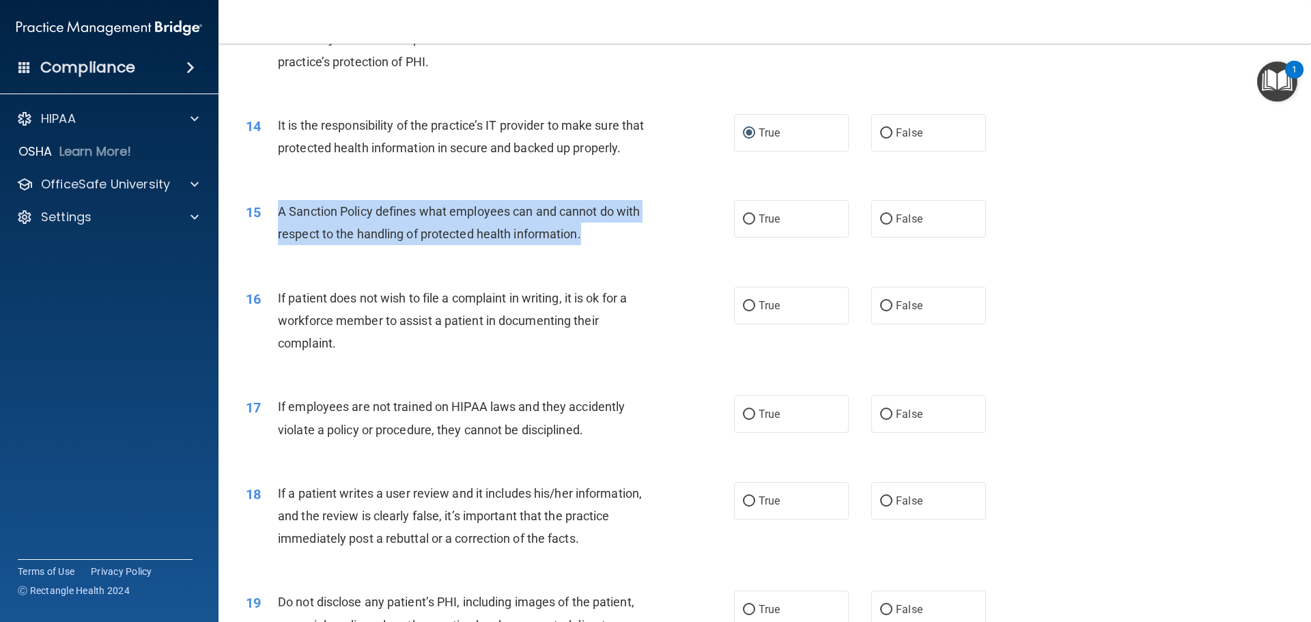
drag, startPoint x: 279, startPoint y: 233, endPoint x: 595, endPoint y: 266, distance: 317.9
click at [595, 245] on div "A Sanction Policy defines what employees can and cannot do with respect to the …" at bounding box center [469, 222] width 382 height 45
click at [743, 225] on input "True" at bounding box center [749, 219] width 12 height 10
radio input "true"
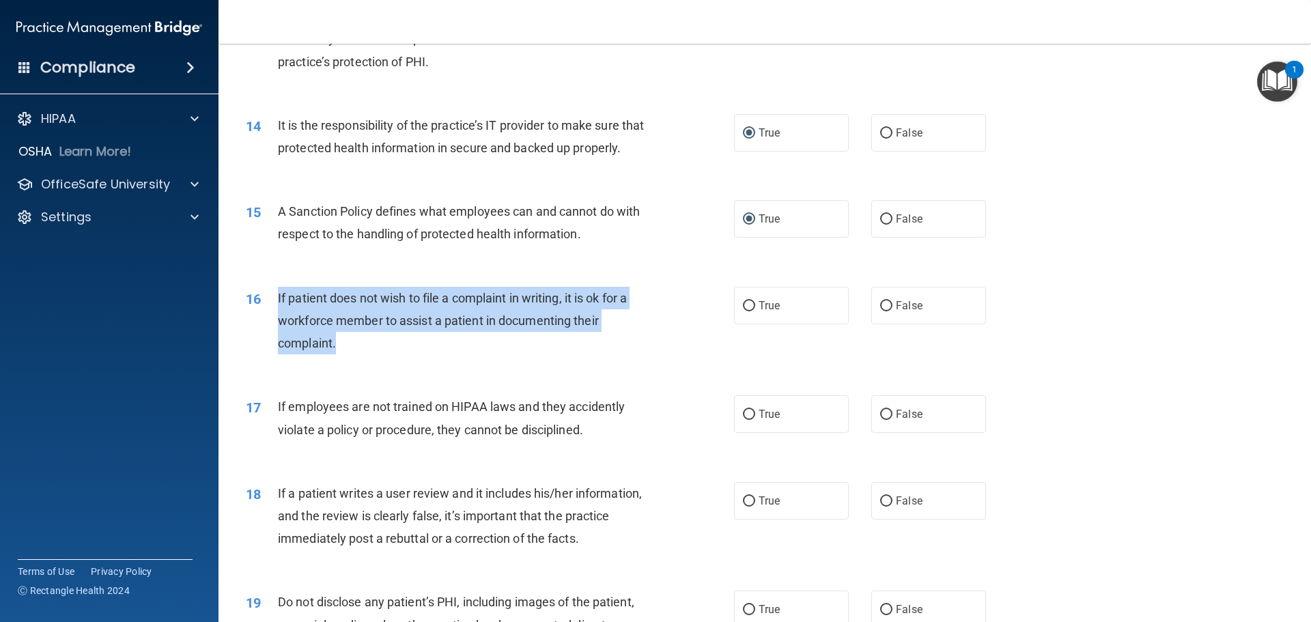
drag, startPoint x: 278, startPoint y: 318, endPoint x: 659, endPoint y: 363, distance: 383.9
click at [659, 362] on div "16 If patient does not wish to file a complaint in writing, it is ok for a work…" at bounding box center [489, 324] width 529 height 75
click at [743, 311] on input "True" at bounding box center [749, 306] width 12 height 10
radio input "true"
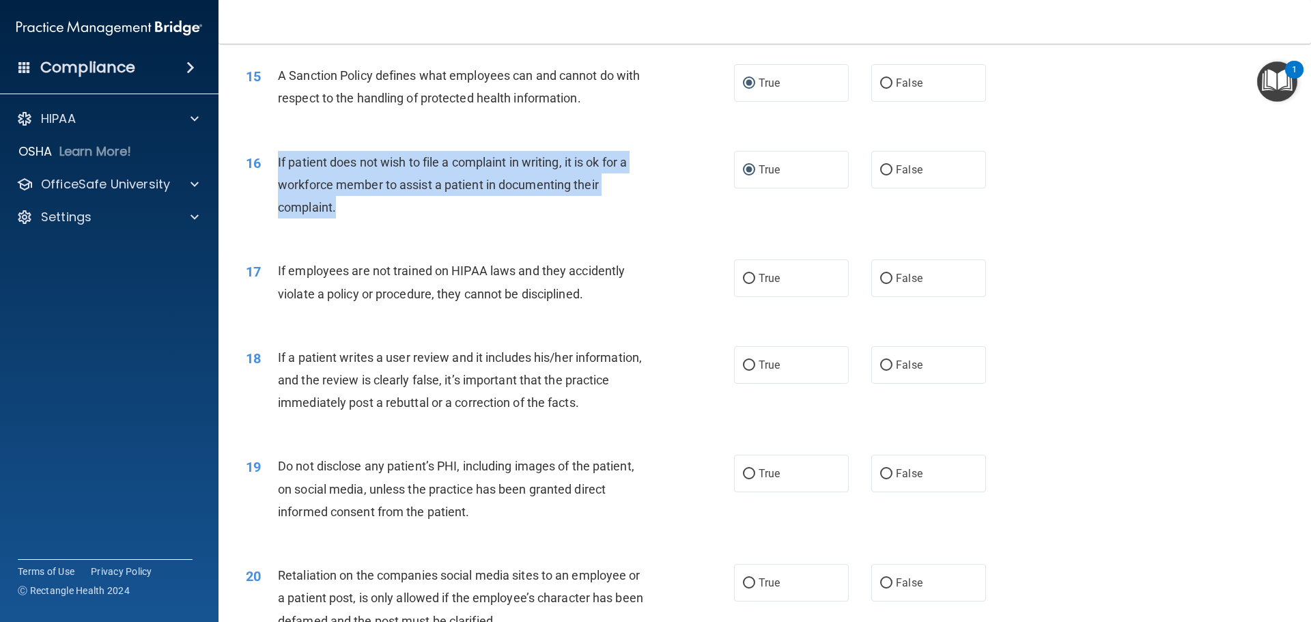
scroll to position [1639, 0]
click at [880, 283] on input "False" at bounding box center [886, 278] width 12 height 10
radio input "true"
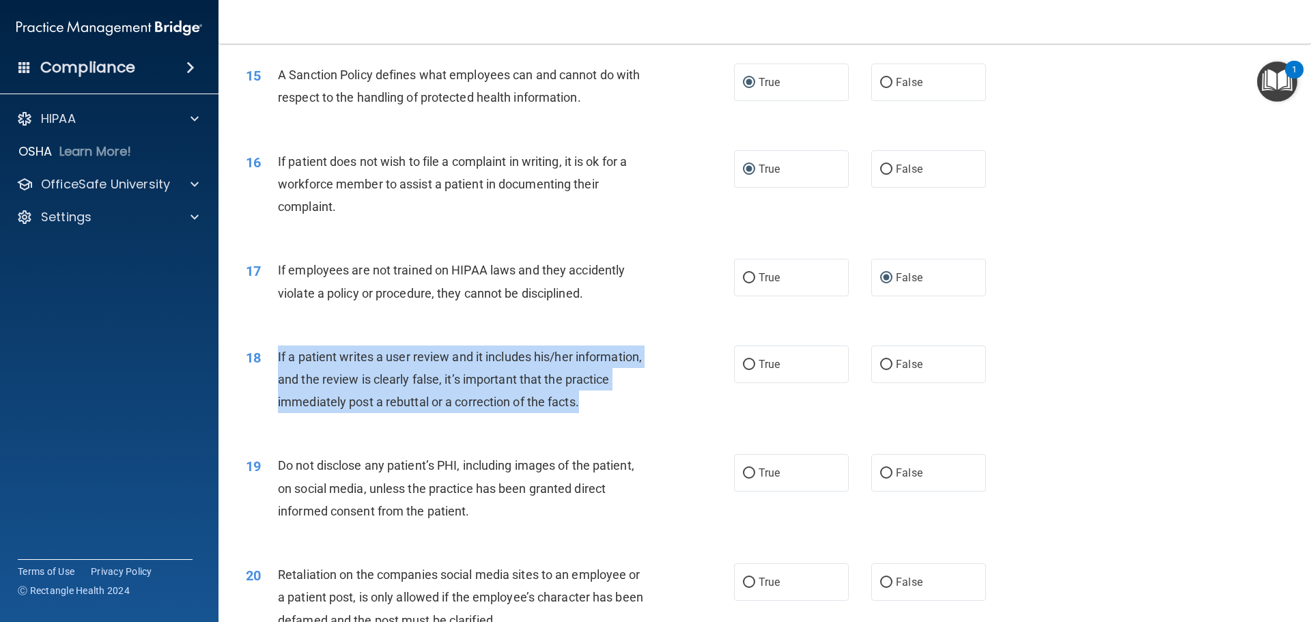
drag, startPoint x: 278, startPoint y: 377, endPoint x: 635, endPoint y: 423, distance: 360.1
click at [635, 414] on div "If a patient writes a user review and it includes his/her information, and the …" at bounding box center [469, 380] width 382 height 68
click at [882, 370] on input "False" at bounding box center [886, 365] width 12 height 10
radio input "true"
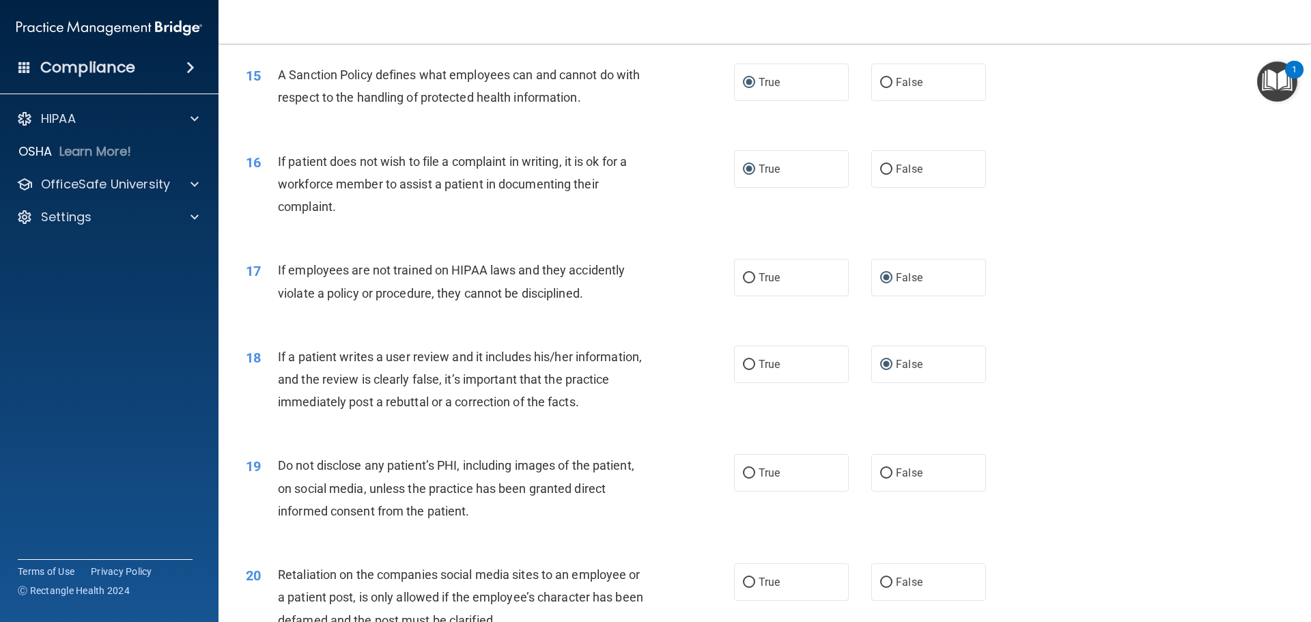
click at [380, 471] on div "19 Do not disclose any patient’s PHI, including images of the patient, on socia…" at bounding box center [765, 491] width 1059 height 109
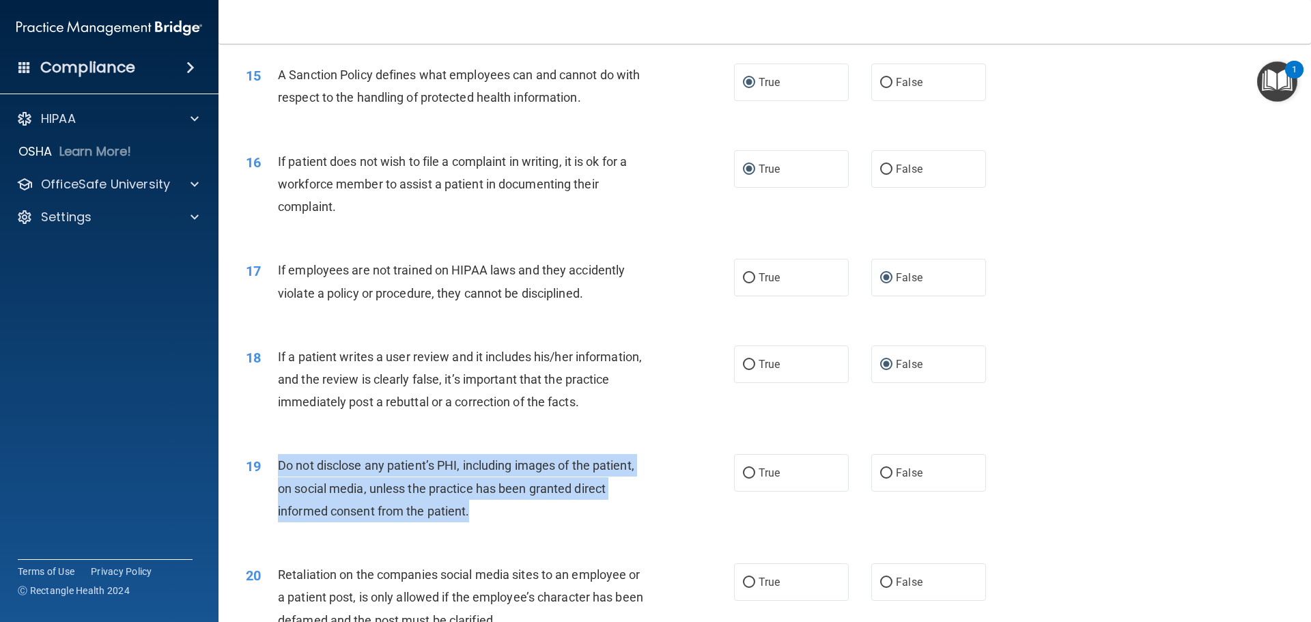
drag, startPoint x: 281, startPoint y: 488, endPoint x: 542, endPoint y: 518, distance: 263.2
click at [657, 529] on div "19 Do not disclose any patient’s PHI, including images of the patient, on socia…" at bounding box center [489, 491] width 529 height 75
click at [743, 479] on input "True" at bounding box center [749, 474] width 12 height 10
radio input "true"
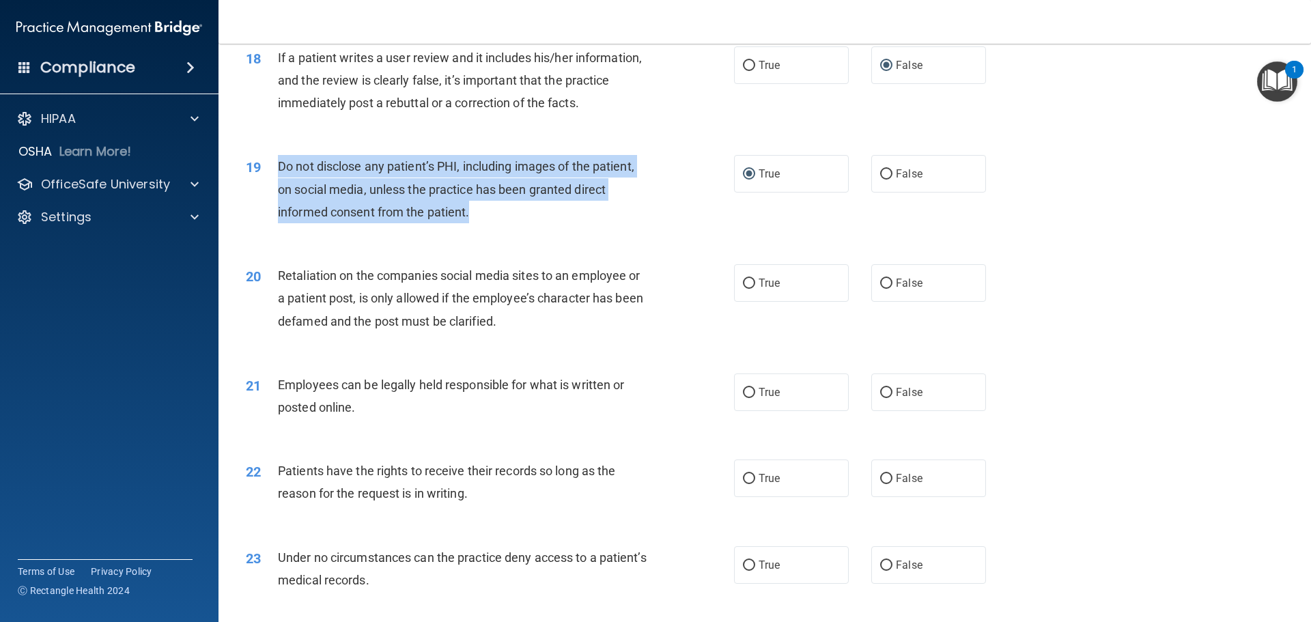
scroll to position [1981, 0]
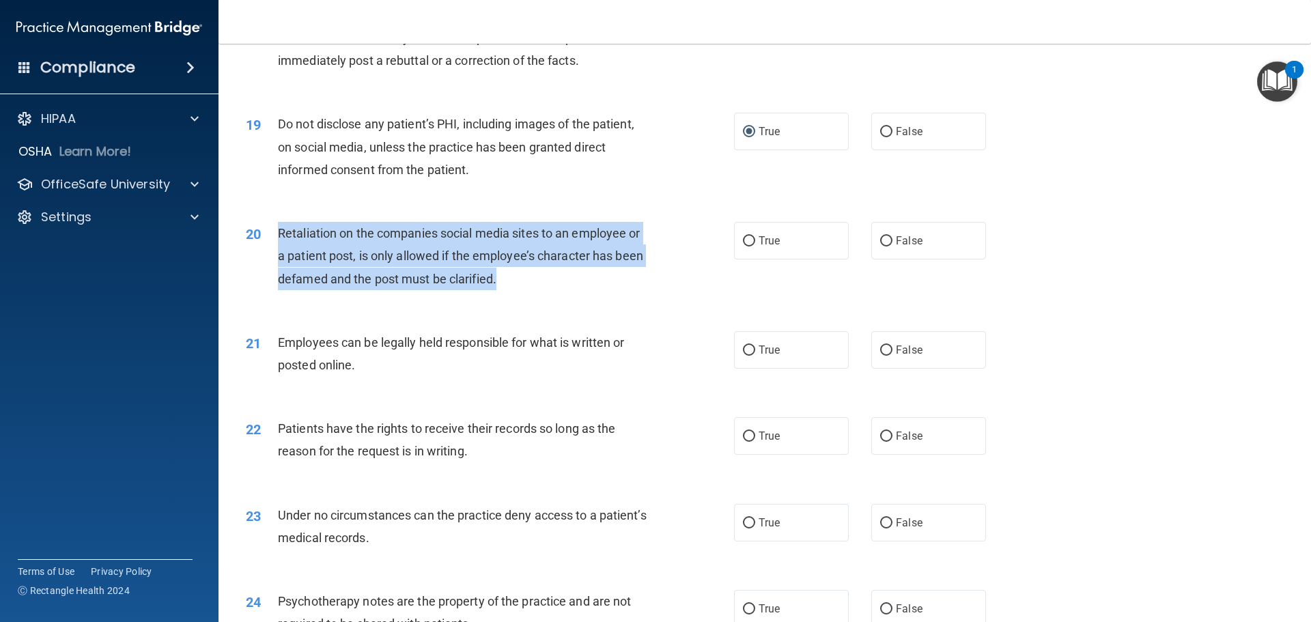
drag, startPoint x: 277, startPoint y: 254, endPoint x: 466, endPoint y: 285, distance: 191.8
click at [591, 290] on div "Retaliation on the companies social media sites to an employee or a patient pos…" at bounding box center [469, 256] width 382 height 68
click at [880, 247] on input "False" at bounding box center [886, 241] width 12 height 10
radio input "true"
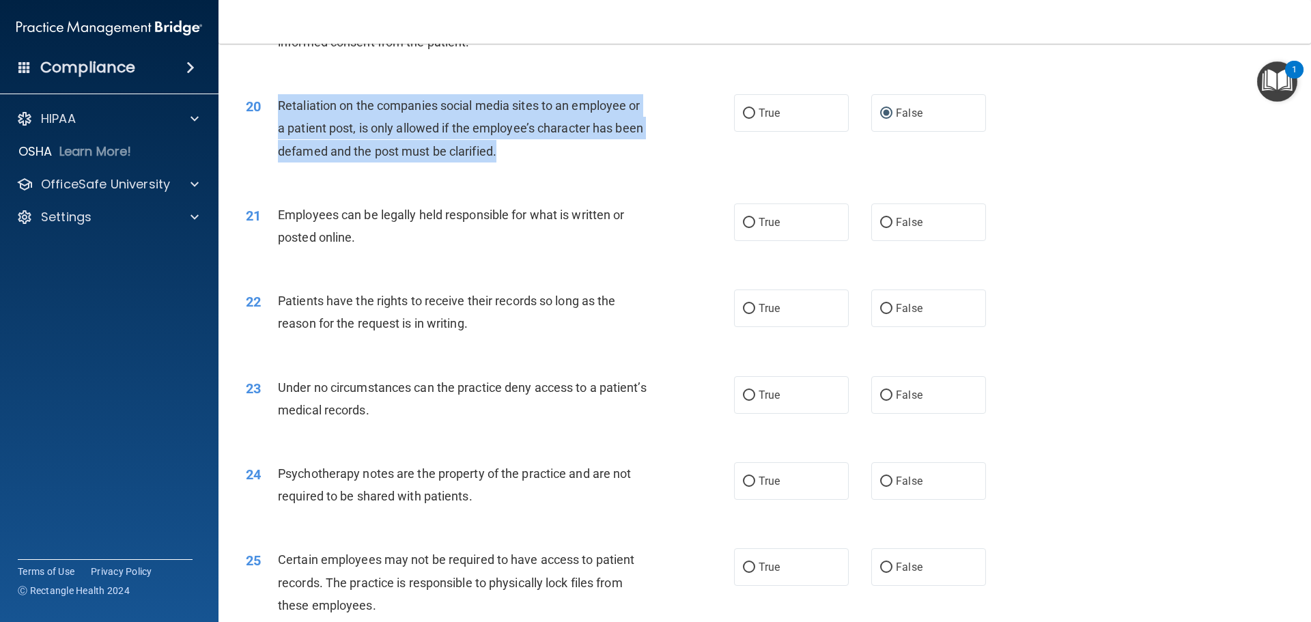
scroll to position [2117, 0]
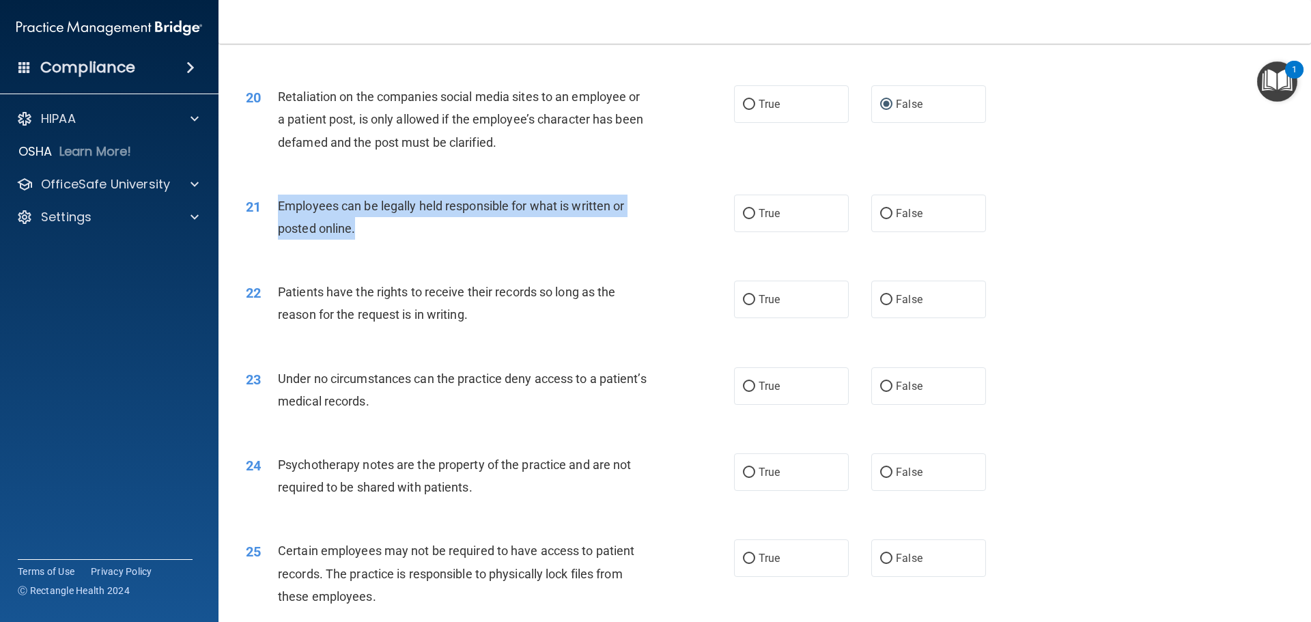
drag, startPoint x: 279, startPoint y: 227, endPoint x: 475, endPoint y: 247, distance: 197.0
click at [491, 240] on div "Employees can be legally held responsible for what is written or posted online." at bounding box center [469, 217] width 382 height 45
click at [743, 219] on input "True" at bounding box center [749, 214] width 12 height 10
radio input "true"
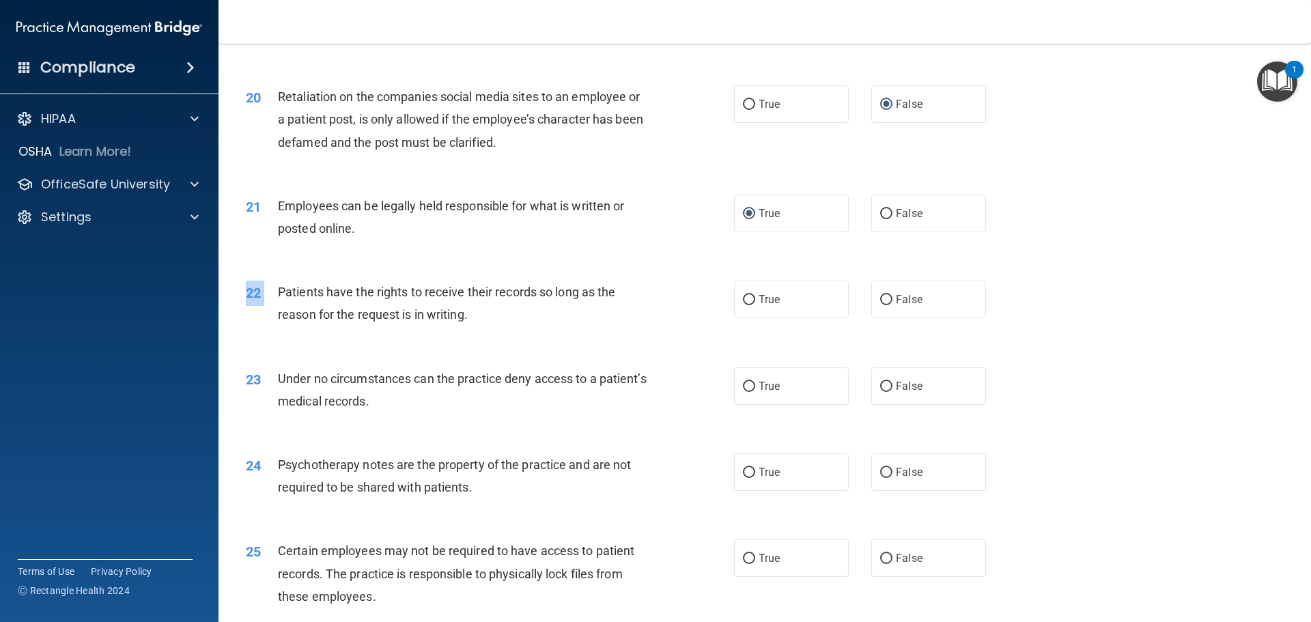
drag, startPoint x: 279, startPoint y: 312, endPoint x: 512, endPoint y: 363, distance: 239.1
click at [516, 350] on div "22 Patients have the rights to receive their records so long as the reason for …" at bounding box center [765, 307] width 1059 height 86
click at [419, 326] on div "Patients have the rights to receive their records so long as the reason for the…" at bounding box center [469, 303] width 382 height 45
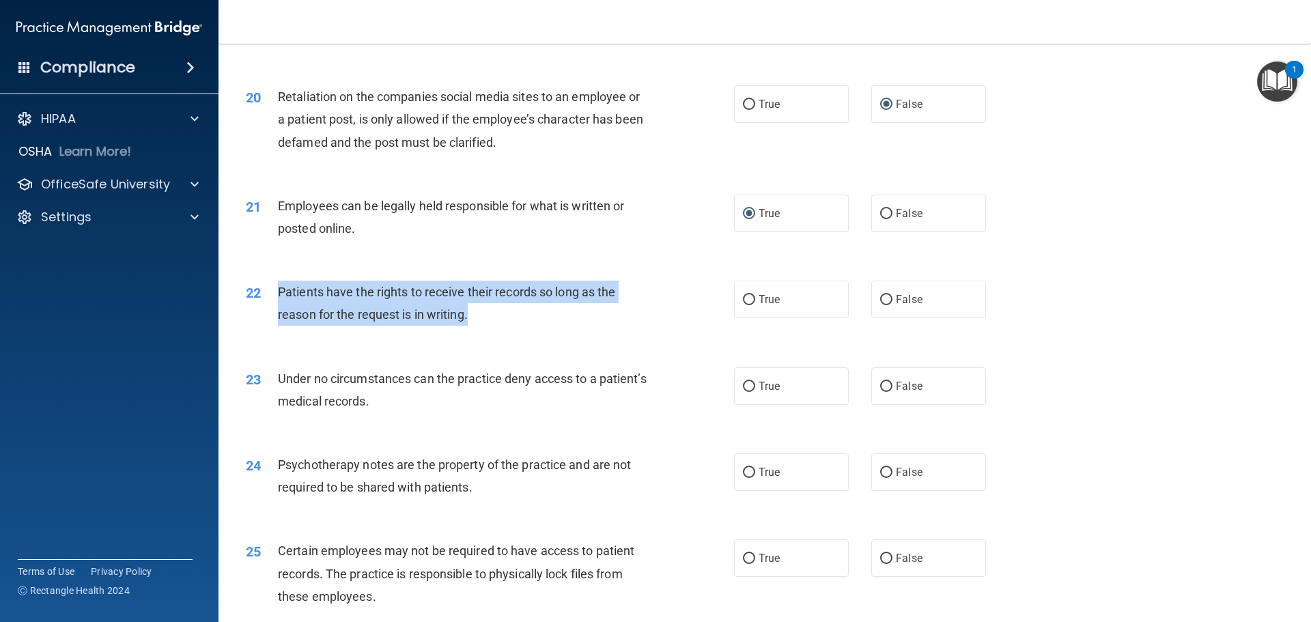
drag, startPoint x: 278, startPoint y: 311, endPoint x: 484, endPoint y: 337, distance: 207.8
click at [484, 326] on div "Patients have the rights to receive their records so long as the reason for the…" at bounding box center [469, 303] width 382 height 45
drag, startPoint x: 747, startPoint y: 320, endPoint x: 719, endPoint y: 320, distance: 28.0
click at [745, 305] on input "True" at bounding box center [749, 300] width 12 height 10
radio input "true"
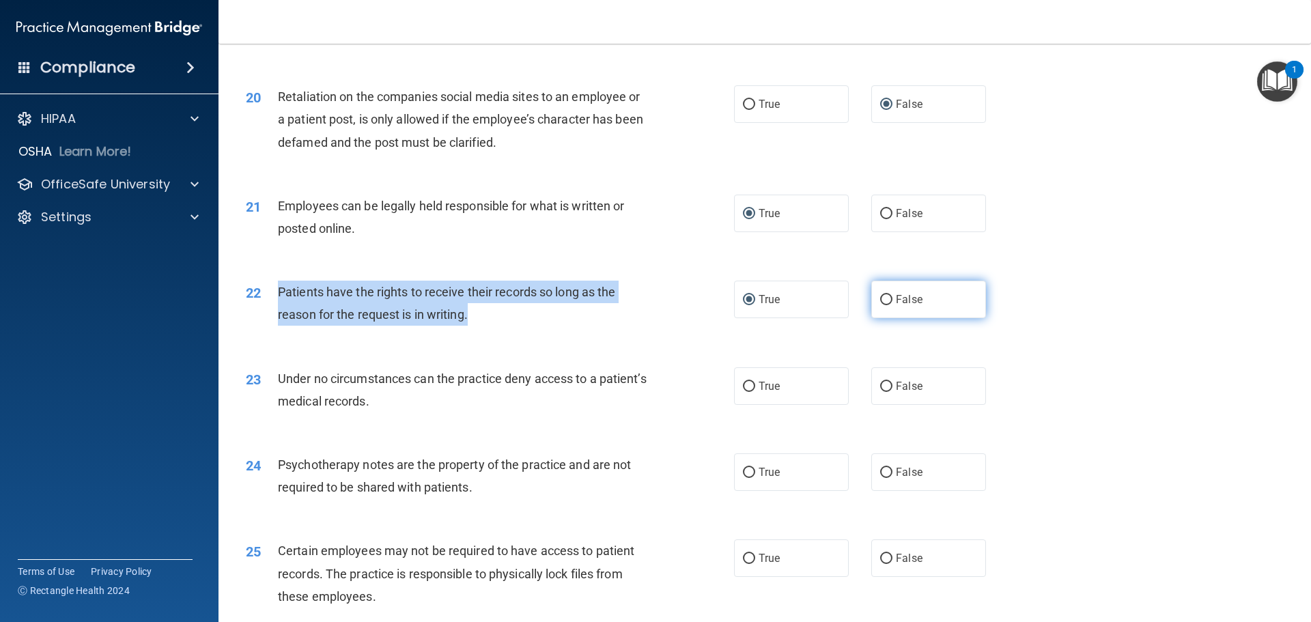
click at [882, 305] on input "False" at bounding box center [886, 300] width 12 height 10
radio input "true"
radio input "false"
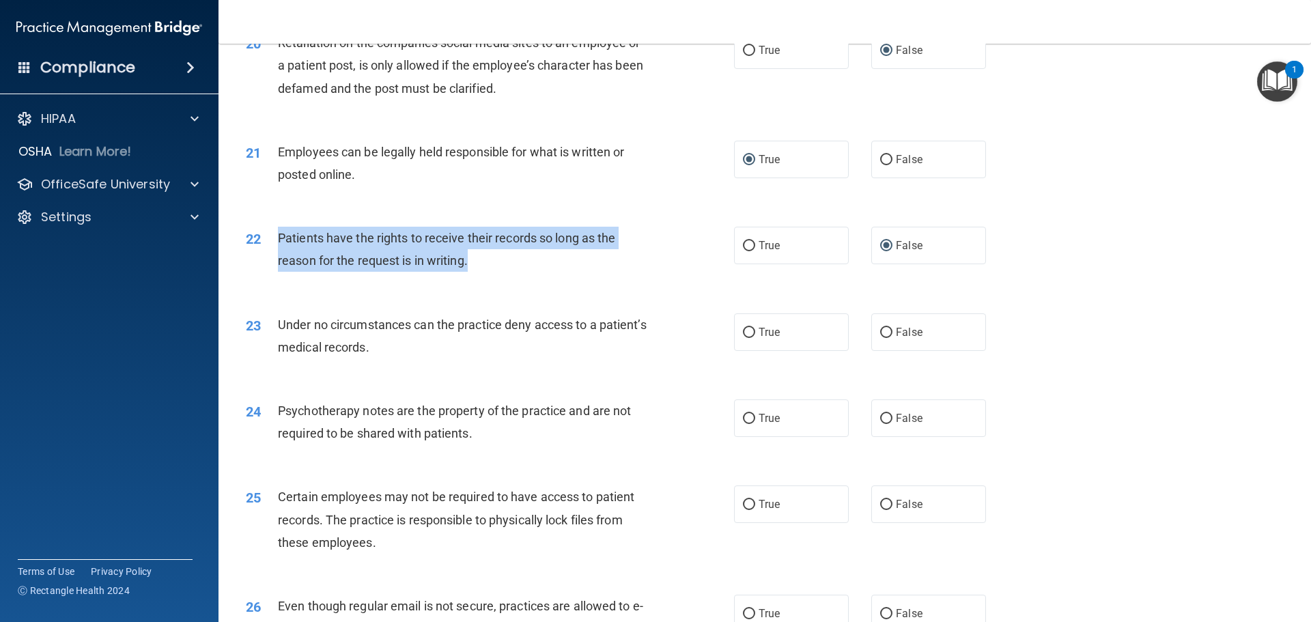
scroll to position [2254, 0]
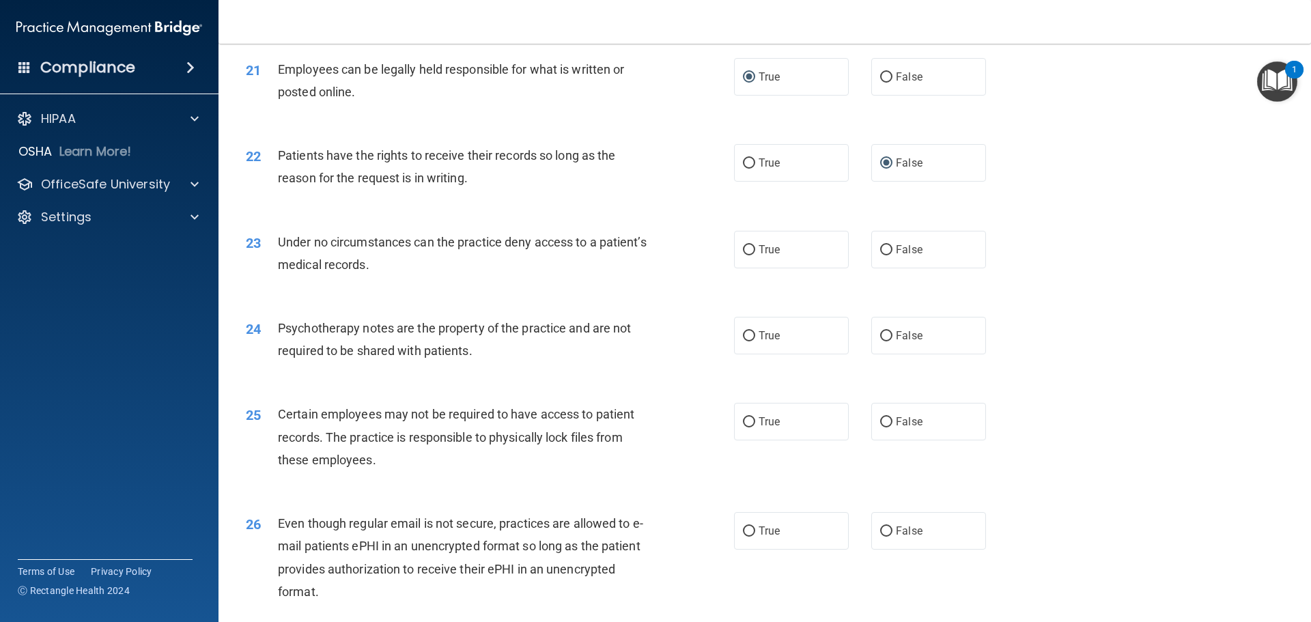
click at [481, 300] on div "23 Under no circumstances can the practice deny access to a patient’s medical r…" at bounding box center [765, 257] width 1059 height 86
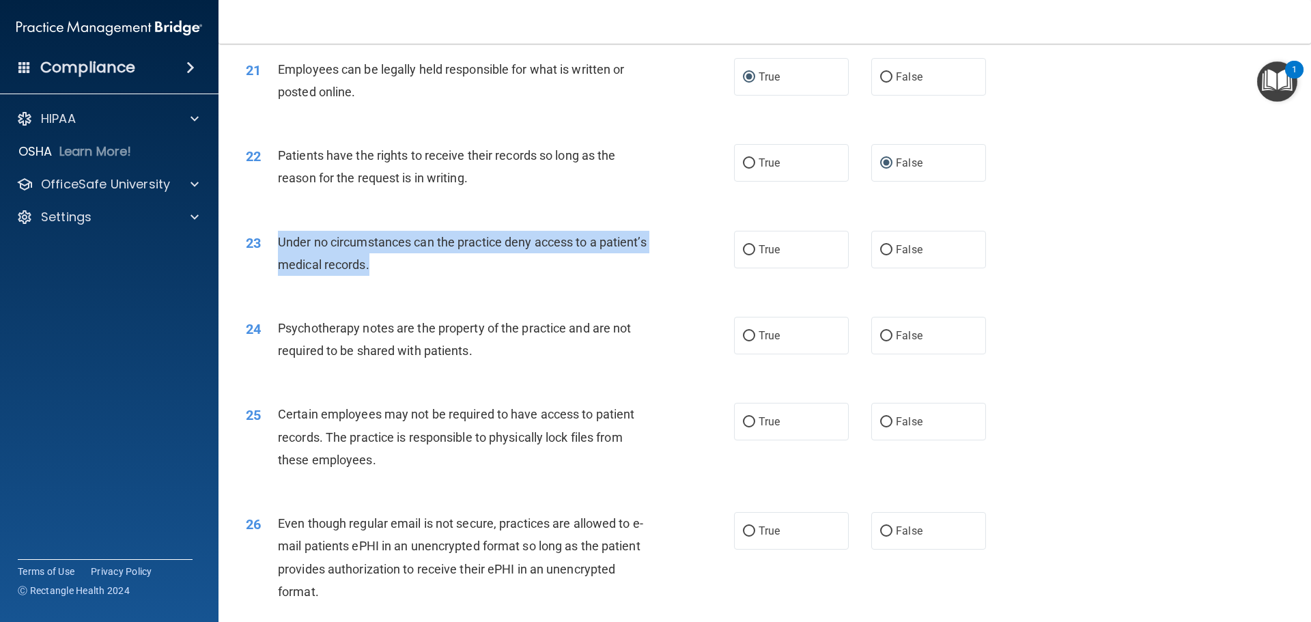
drag, startPoint x: 279, startPoint y: 263, endPoint x: 570, endPoint y: 289, distance: 291.4
click at [570, 276] on div "Under no circumstances can the practice deny access to a patient’s medical reco…" at bounding box center [469, 253] width 382 height 45
click at [884, 255] on input "False" at bounding box center [886, 250] width 12 height 10
radio input "true"
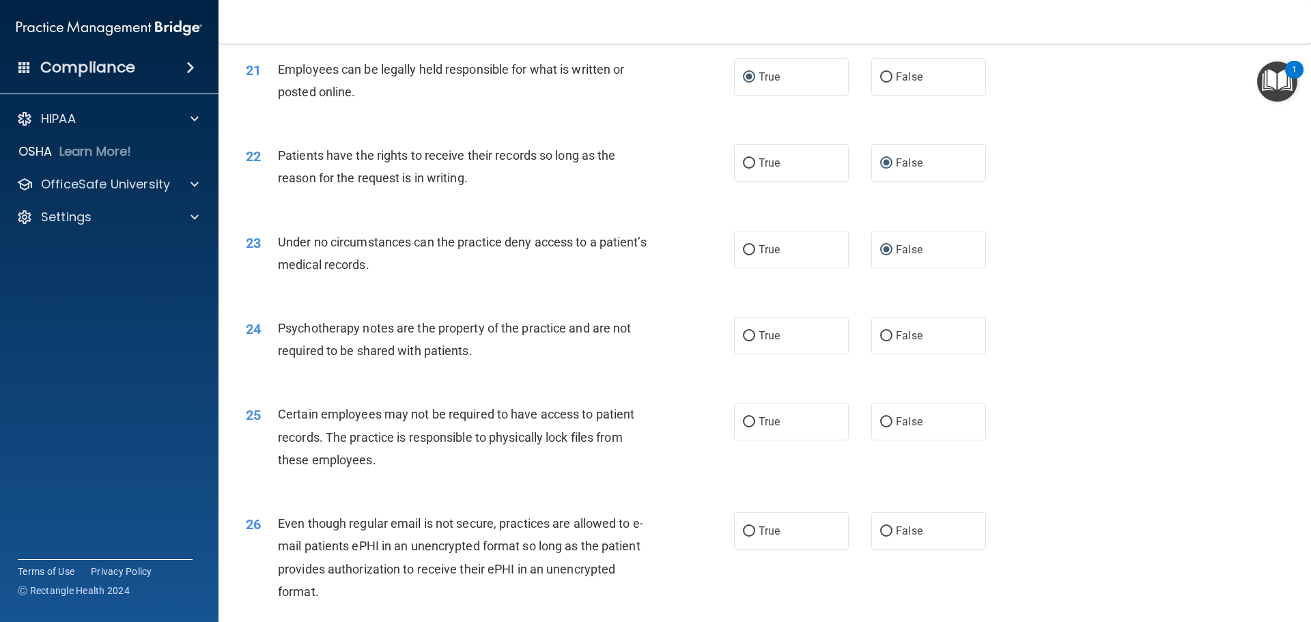
click at [384, 337] on div "24 Psychotherapy notes are the property of the practice and are not required to…" at bounding box center [765, 343] width 1059 height 86
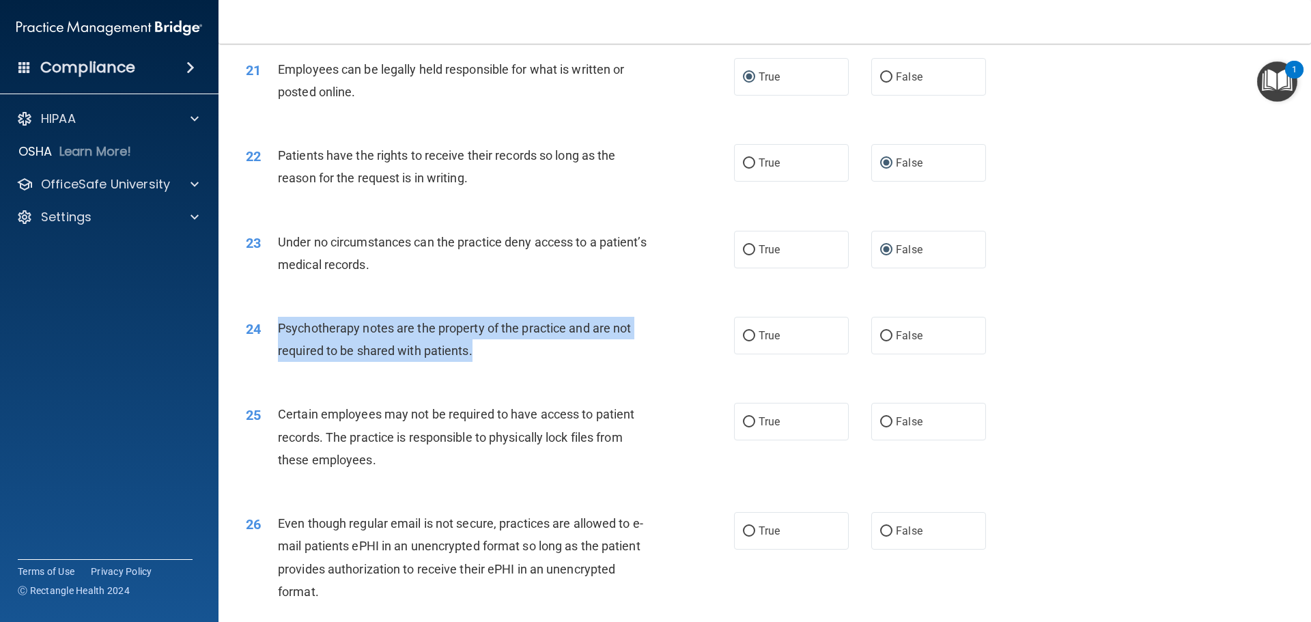
drag, startPoint x: 279, startPoint y: 350, endPoint x: 488, endPoint y: 375, distance: 209.8
click at [488, 362] on div "Psychotherapy notes are the property of the practice and are not required to be…" at bounding box center [469, 339] width 382 height 45
click at [884, 342] on input "False" at bounding box center [886, 336] width 12 height 10
radio input "true"
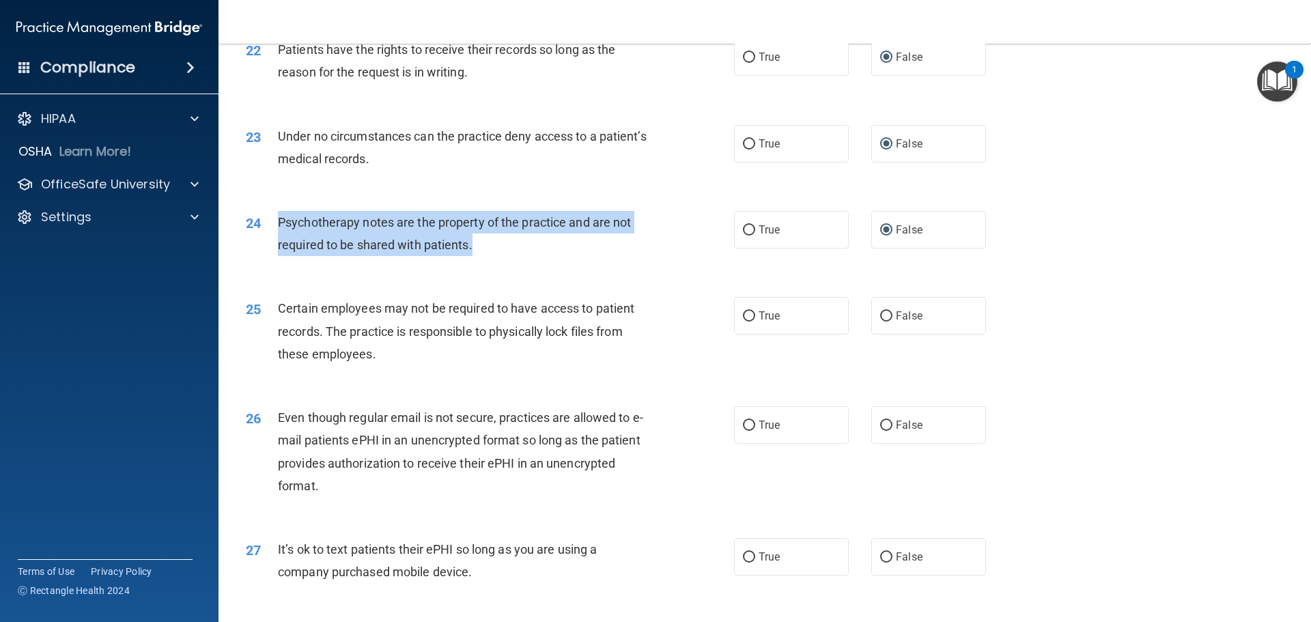
scroll to position [2391, 0]
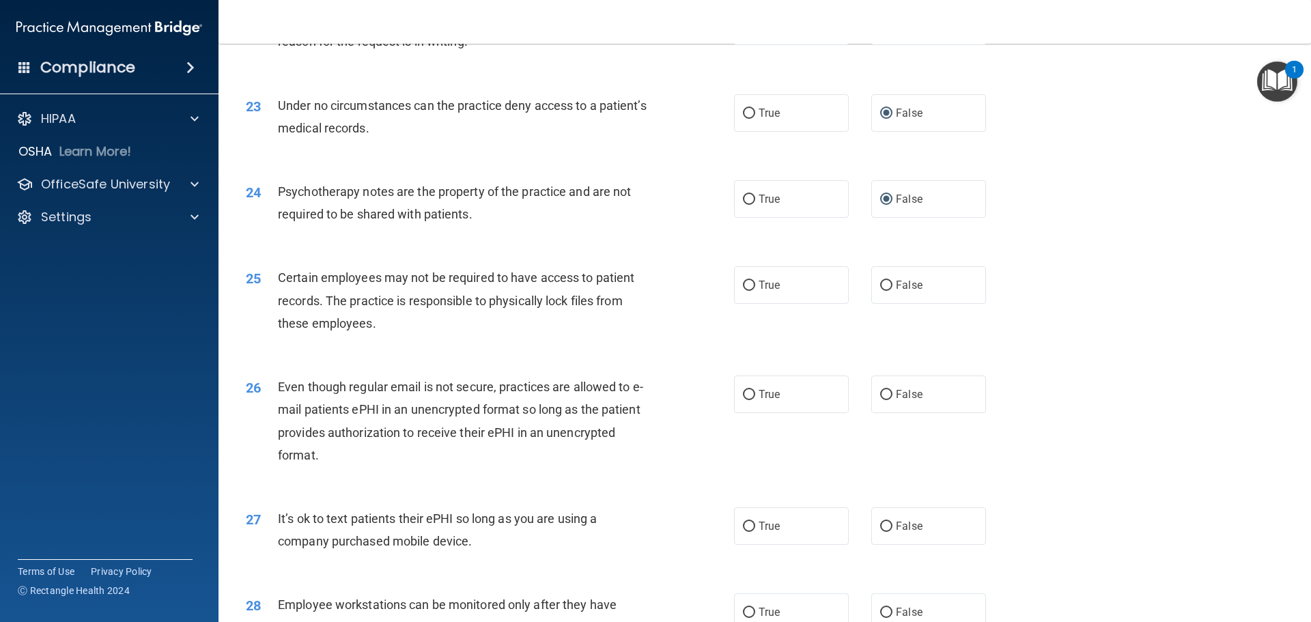
click at [479, 359] on div "25 Certain employees may not be required to have access to patient records. The…" at bounding box center [765, 303] width 1059 height 109
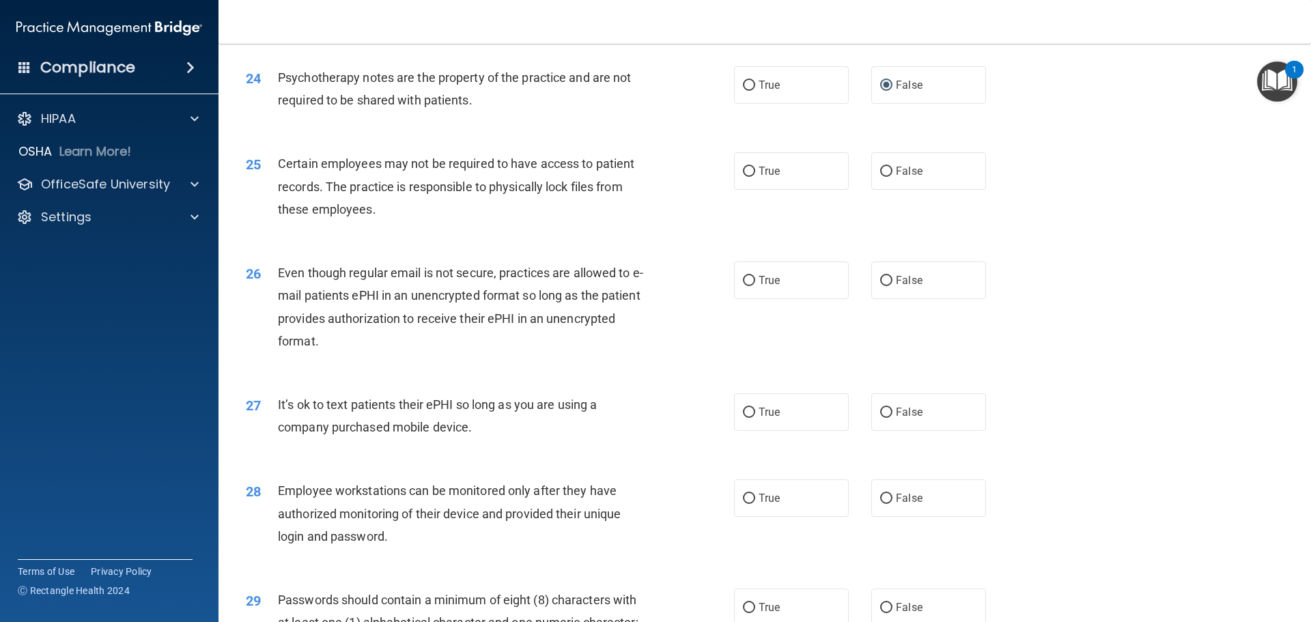
scroll to position [2459, 0]
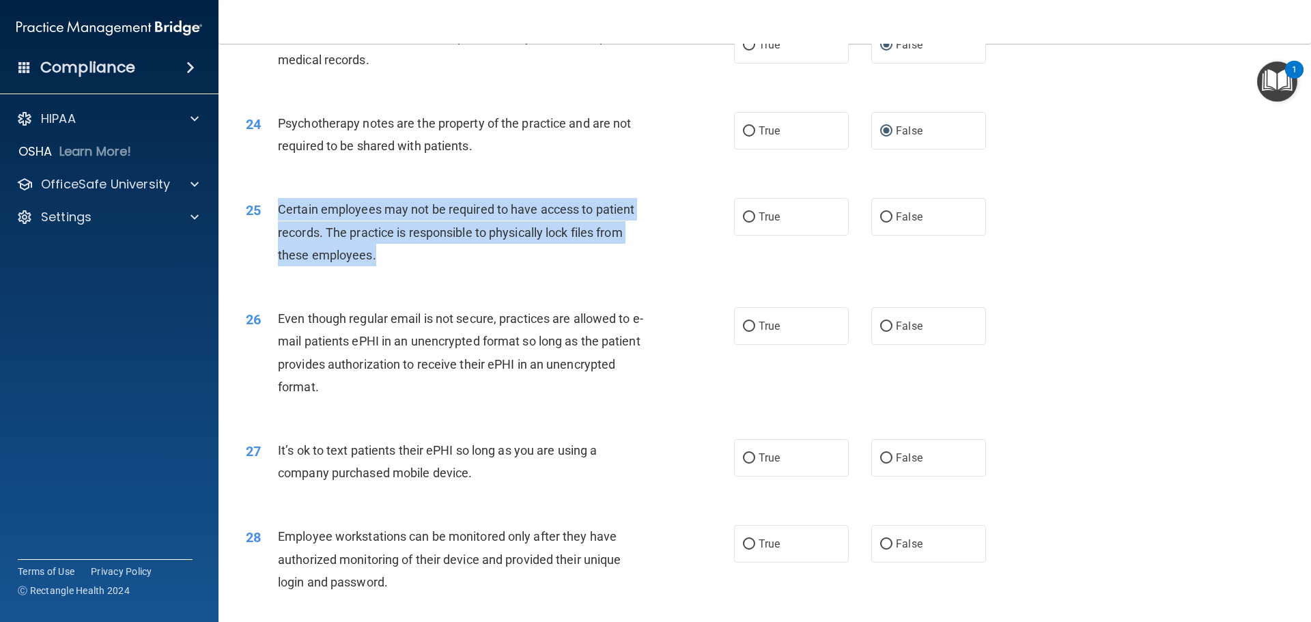
drag, startPoint x: 279, startPoint y: 231, endPoint x: 613, endPoint y: 276, distance: 337.7
click at [613, 266] on div "Certain employees may not be required to have access to patient records. The pr…" at bounding box center [469, 232] width 382 height 68
click at [744, 223] on input "True" at bounding box center [749, 217] width 12 height 10
radio input "true"
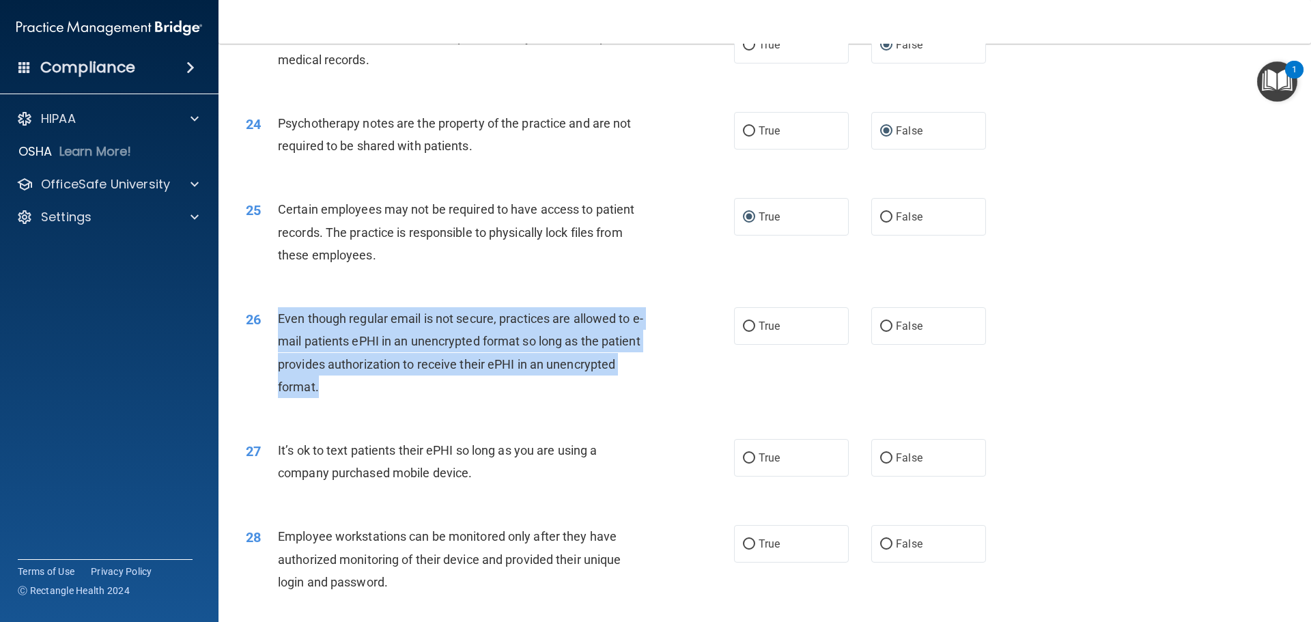
drag, startPoint x: 278, startPoint y: 341, endPoint x: 526, endPoint y: 404, distance: 255.9
click at [526, 398] on div "Even though regular email is not secure, practices are allowed to e-mail patien…" at bounding box center [469, 352] width 382 height 91
click at [880, 332] on input "False" at bounding box center [886, 327] width 12 height 10
radio input "true"
drag, startPoint x: 280, startPoint y: 471, endPoint x: 579, endPoint y: 495, distance: 300.1
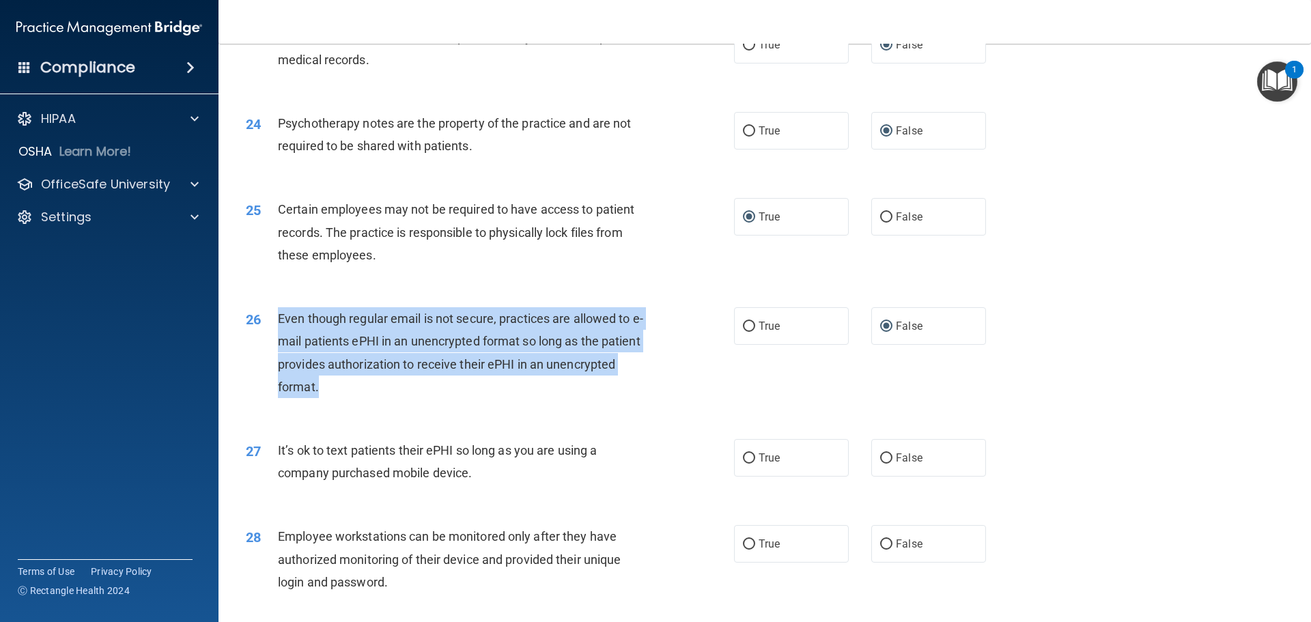
click at [579, 484] on div "It’s ok to text patients their ePHI so long as you are using a company purchase…" at bounding box center [469, 461] width 382 height 45
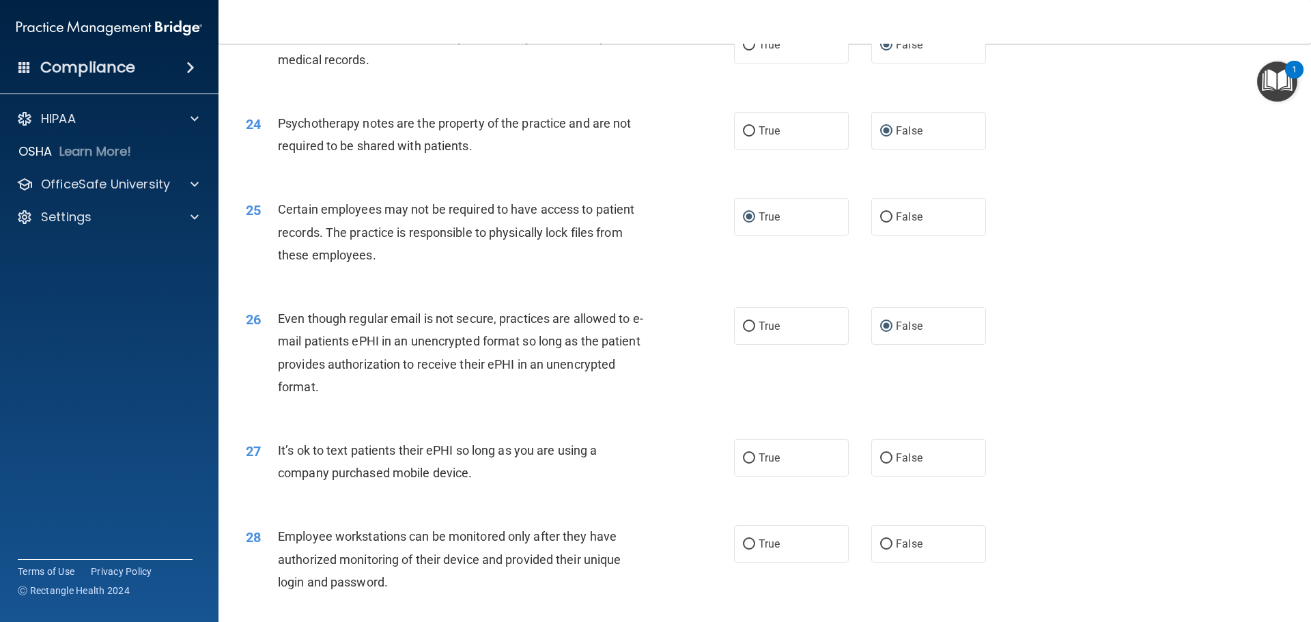
click at [375, 422] on div "26 Even though regular email is not secure, practices are allowed to e-mail pat…" at bounding box center [765, 356] width 1059 height 132
click at [880, 464] on input "False" at bounding box center [886, 459] width 12 height 10
radio input "true"
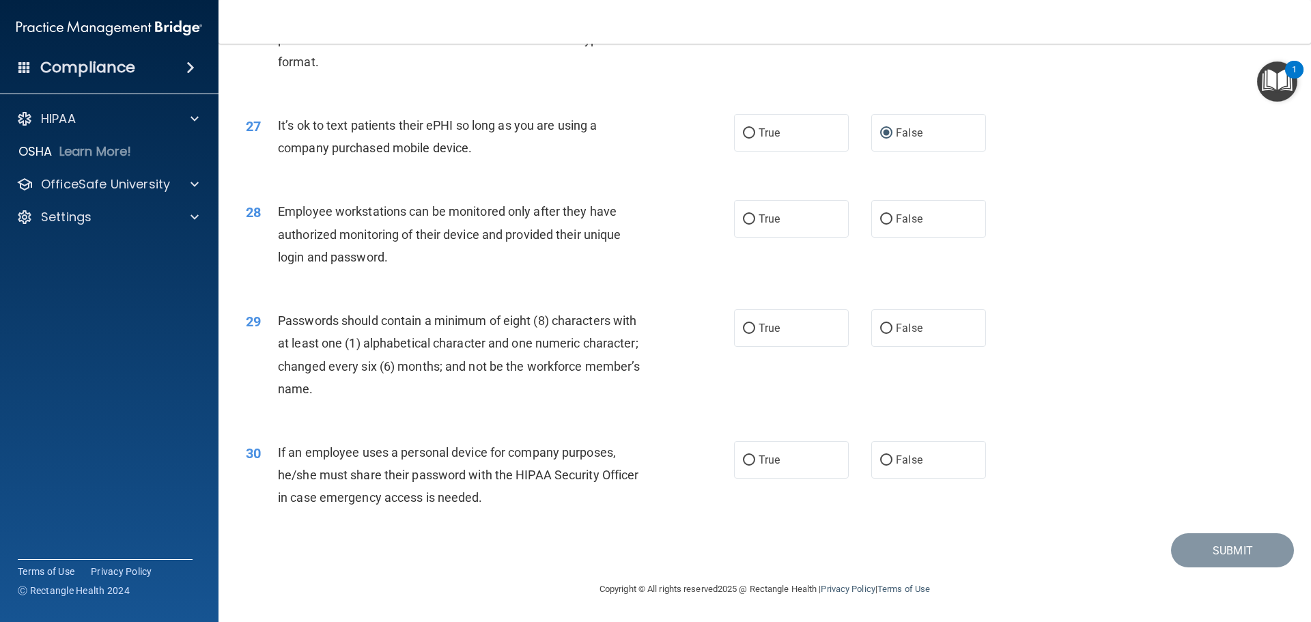
scroll to position [2800, 0]
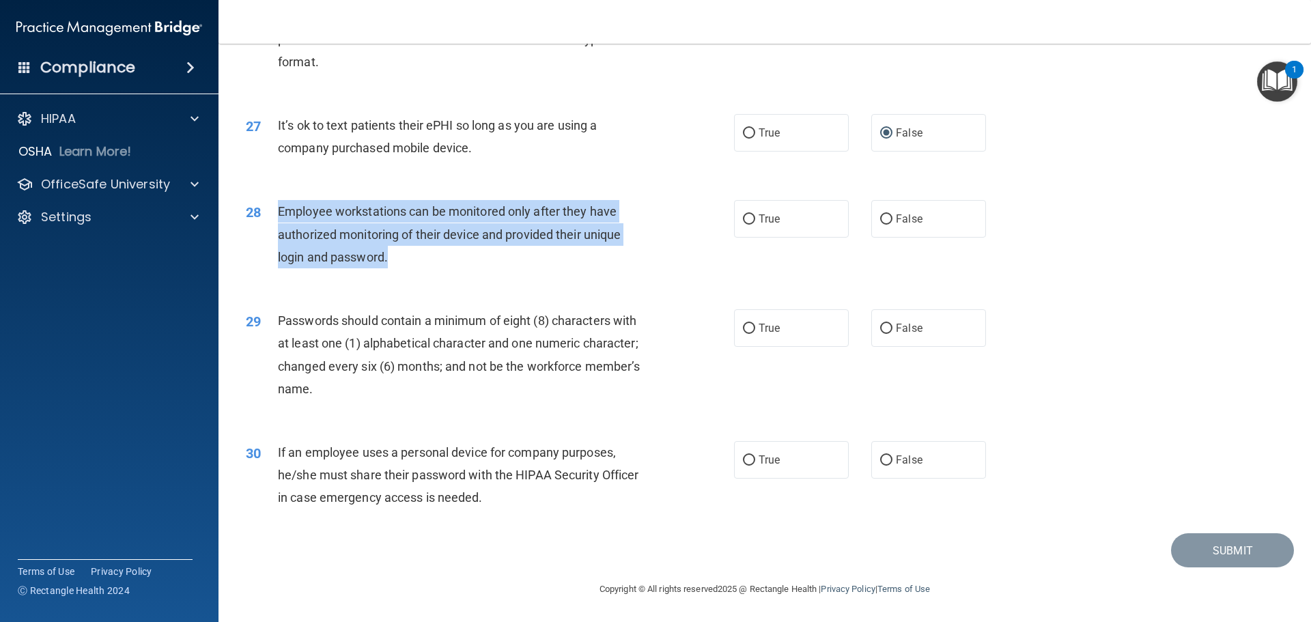
drag, startPoint x: 278, startPoint y: 216, endPoint x: 508, endPoint y: 267, distance: 235.8
click at [508, 267] on div "Employee workstations can be monitored only after they have authorized monitori…" at bounding box center [469, 234] width 382 height 68
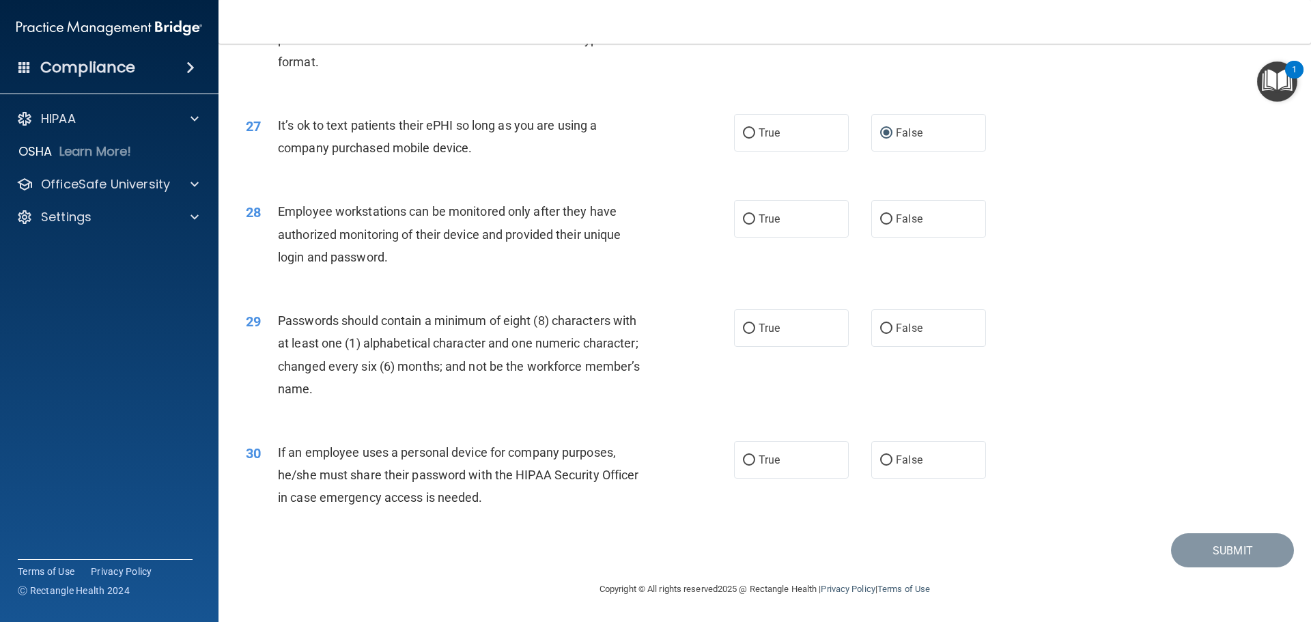
drag, startPoint x: 460, startPoint y: 296, endPoint x: 438, endPoint y: 275, distance: 30.9
click at [460, 292] on div "28 Employee workstations can be monitored only after they have authorized monit…" at bounding box center [765, 237] width 1059 height 109
click at [880, 223] on input "False" at bounding box center [886, 219] width 12 height 10
radio input "true"
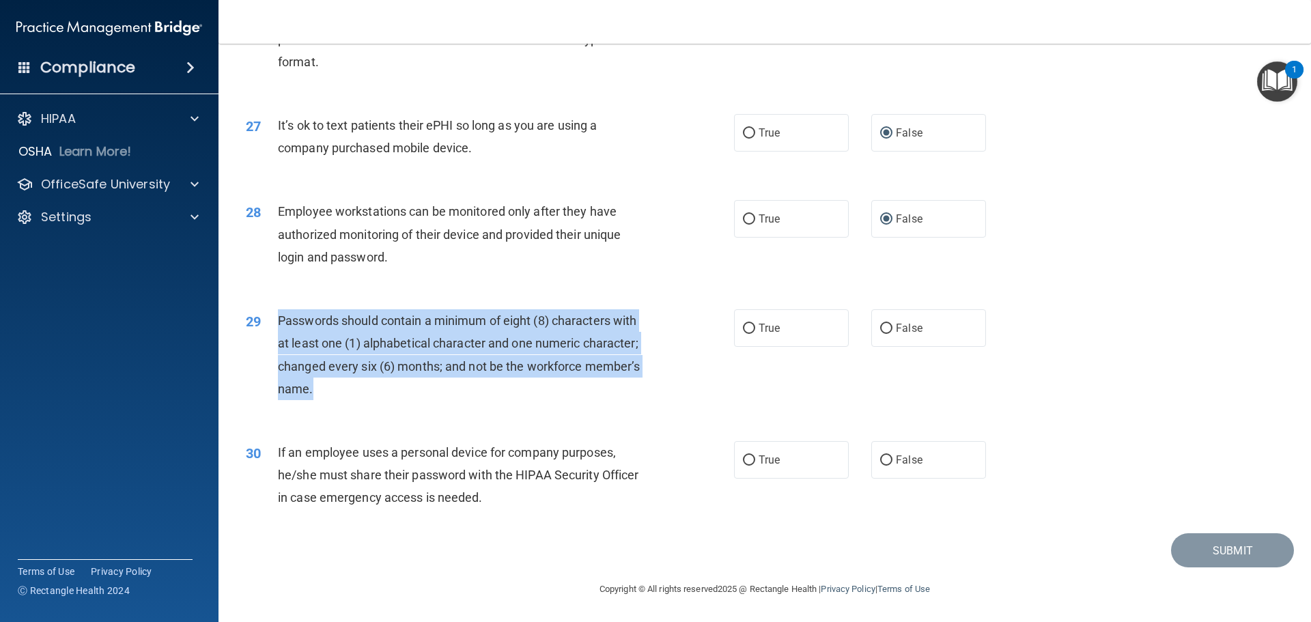
drag, startPoint x: 277, startPoint y: 324, endPoint x: 638, endPoint y: 391, distance: 366.8
click at [638, 391] on div "Passwords should contain a minimum of eight (8) characters with at least one (1…" at bounding box center [469, 354] width 382 height 91
click at [884, 334] on input "False" at bounding box center [886, 329] width 12 height 10
radio input "true"
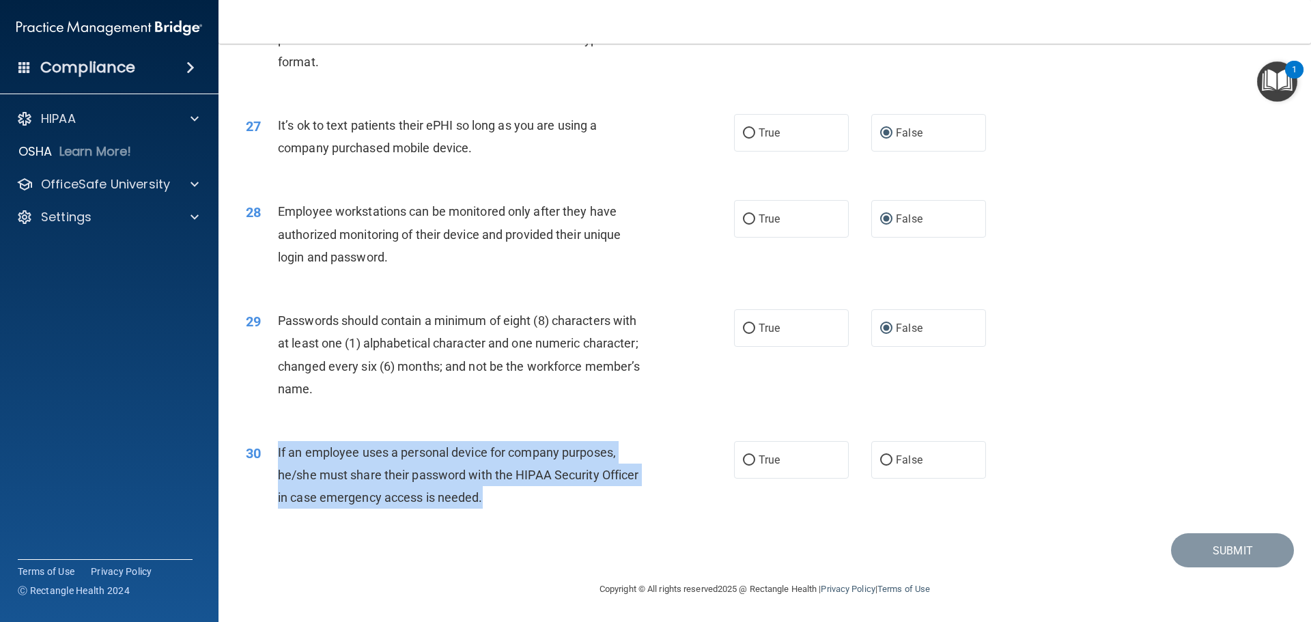
drag, startPoint x: 279, startPoint y: 453, endPoint x: 402, endPoint y: 466, distance: 123.7
click at [547, 500] on div "If an employee uses a personal device for company purposes, he/she must share t…" at bounding box center [469, 475] width 382 height 68
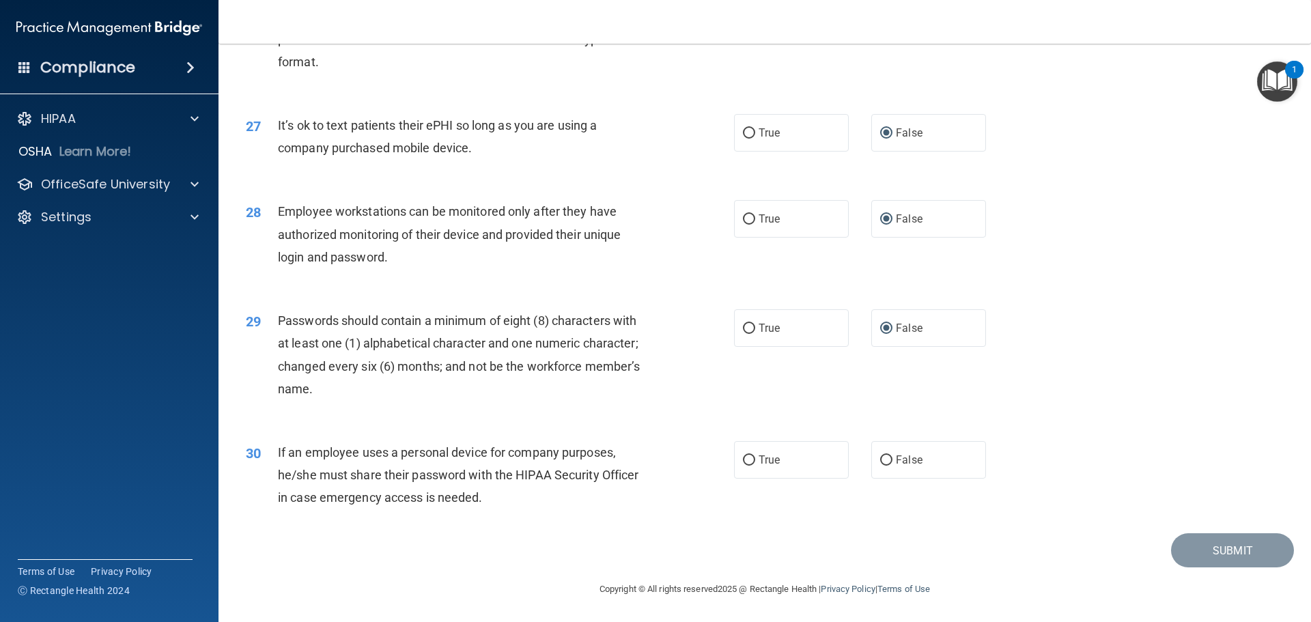
click at [357, 419] on div "29 Passwords should contain a minimum of eight (8) characters with at least one…" at bounding box center [765, 358] width 1059 height 132
click at [880, 462] on input "False" at bounding box center [886, 461] width 12 height 10
radio input "true"
click at [1266, 549] on button "Submit" at bounding box center [1232, 550] width 123 height 35
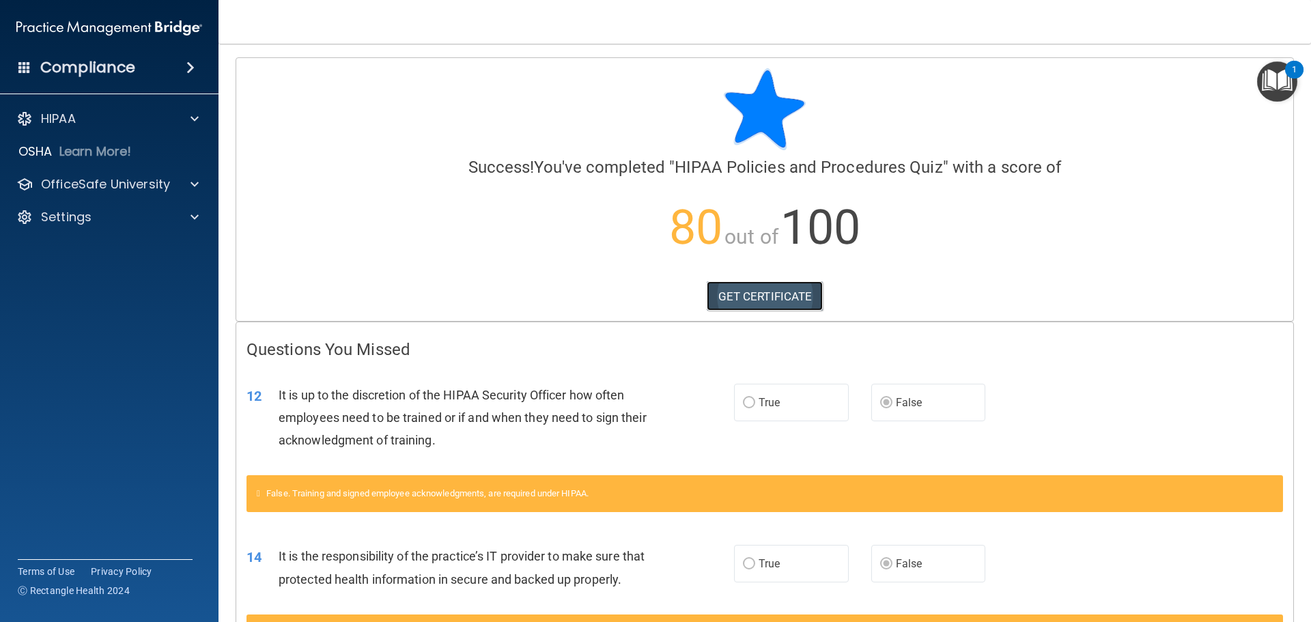
click at [789, 289] on link "GET CERTIFICATE" at bounding box center [765, 296] width 117 height 30
